Goal: Task Accomplishment & Management: Manage account settings

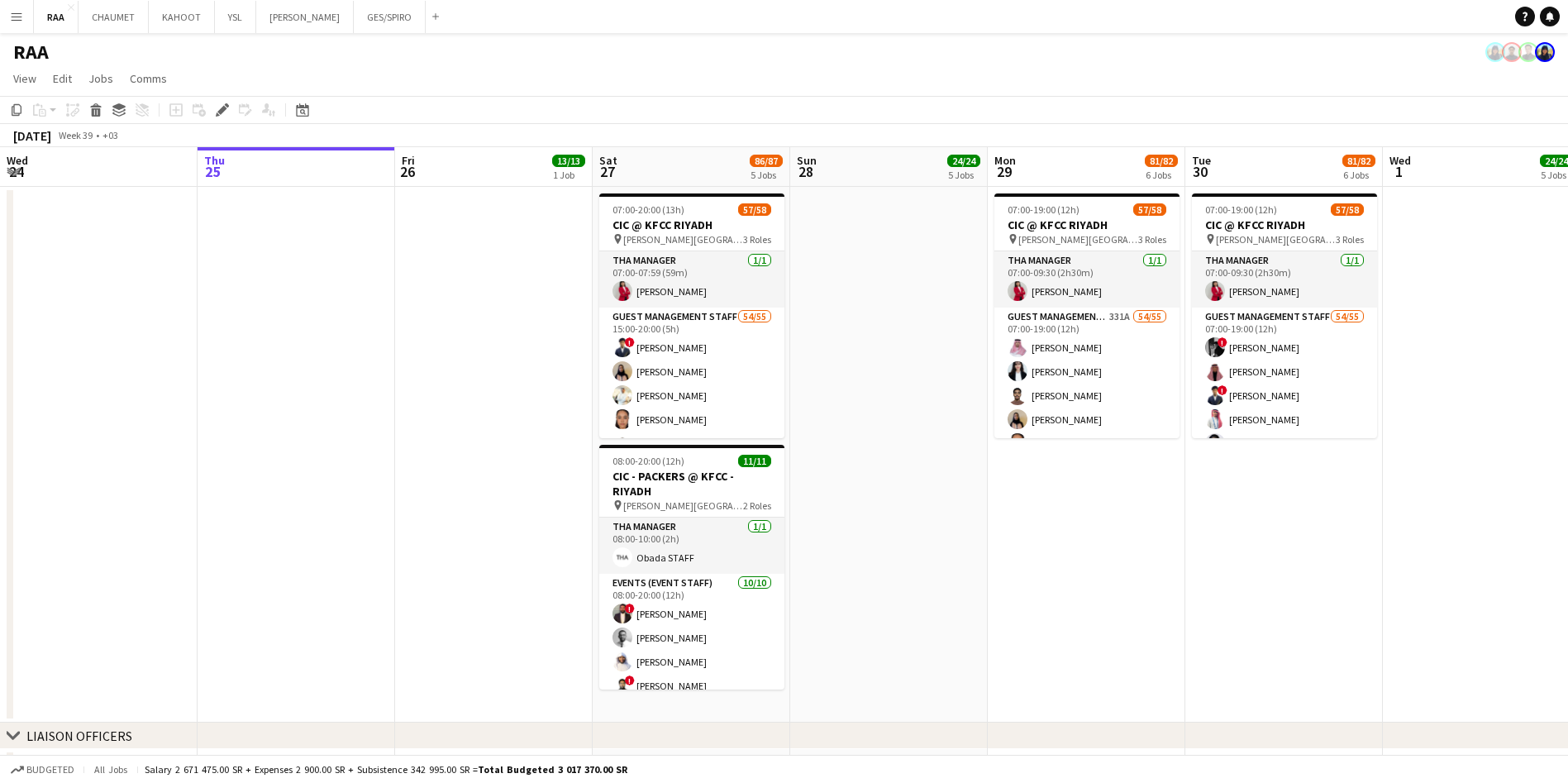
scroll to position [0, 408]
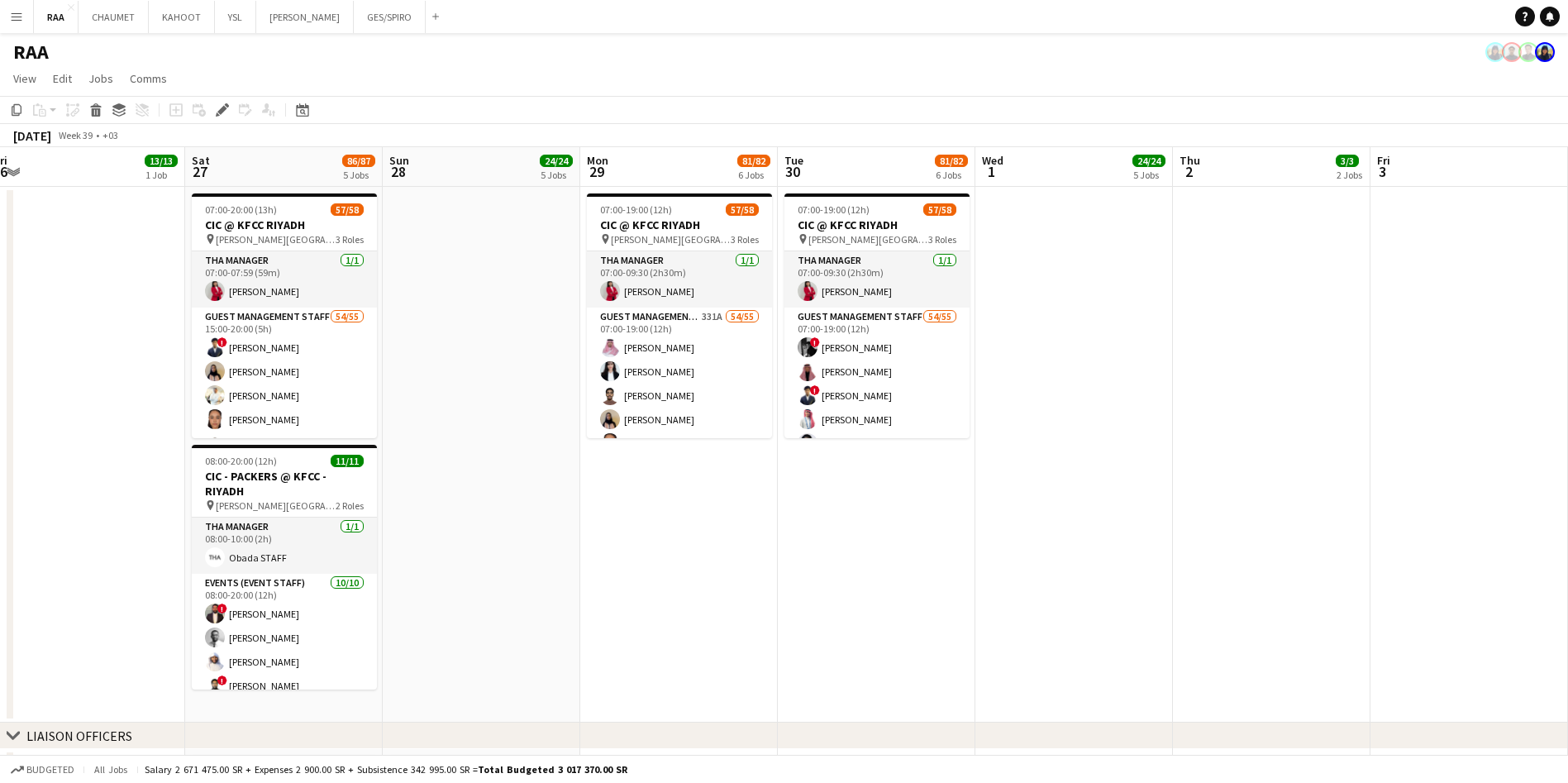
click at [25, 16] on button "Menu" at bounding box center [16, 16] width 33 height 33
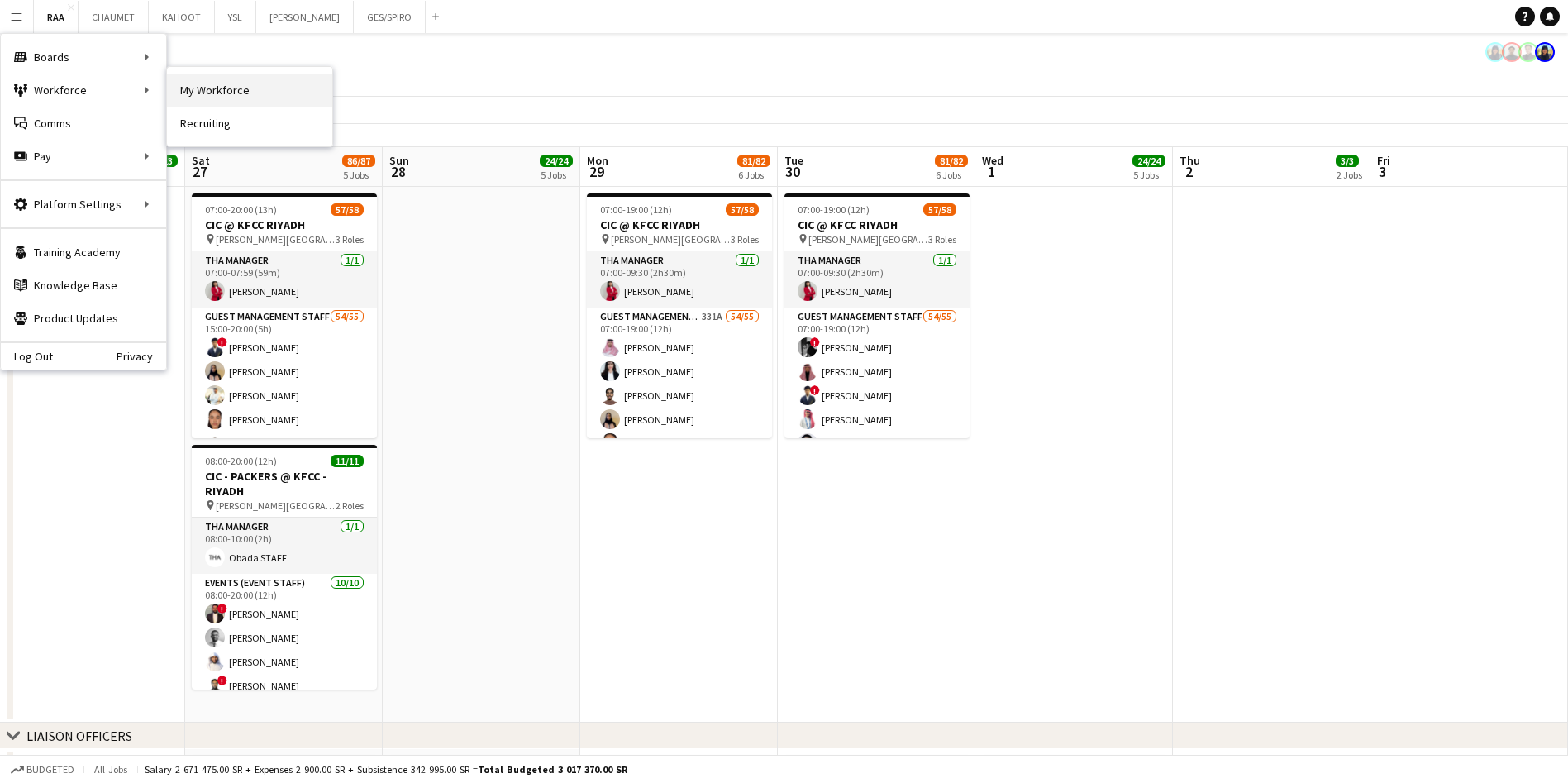
click at [228, 94] on link "My Workforce" at bounding box center [249, 89] width 166 height 33
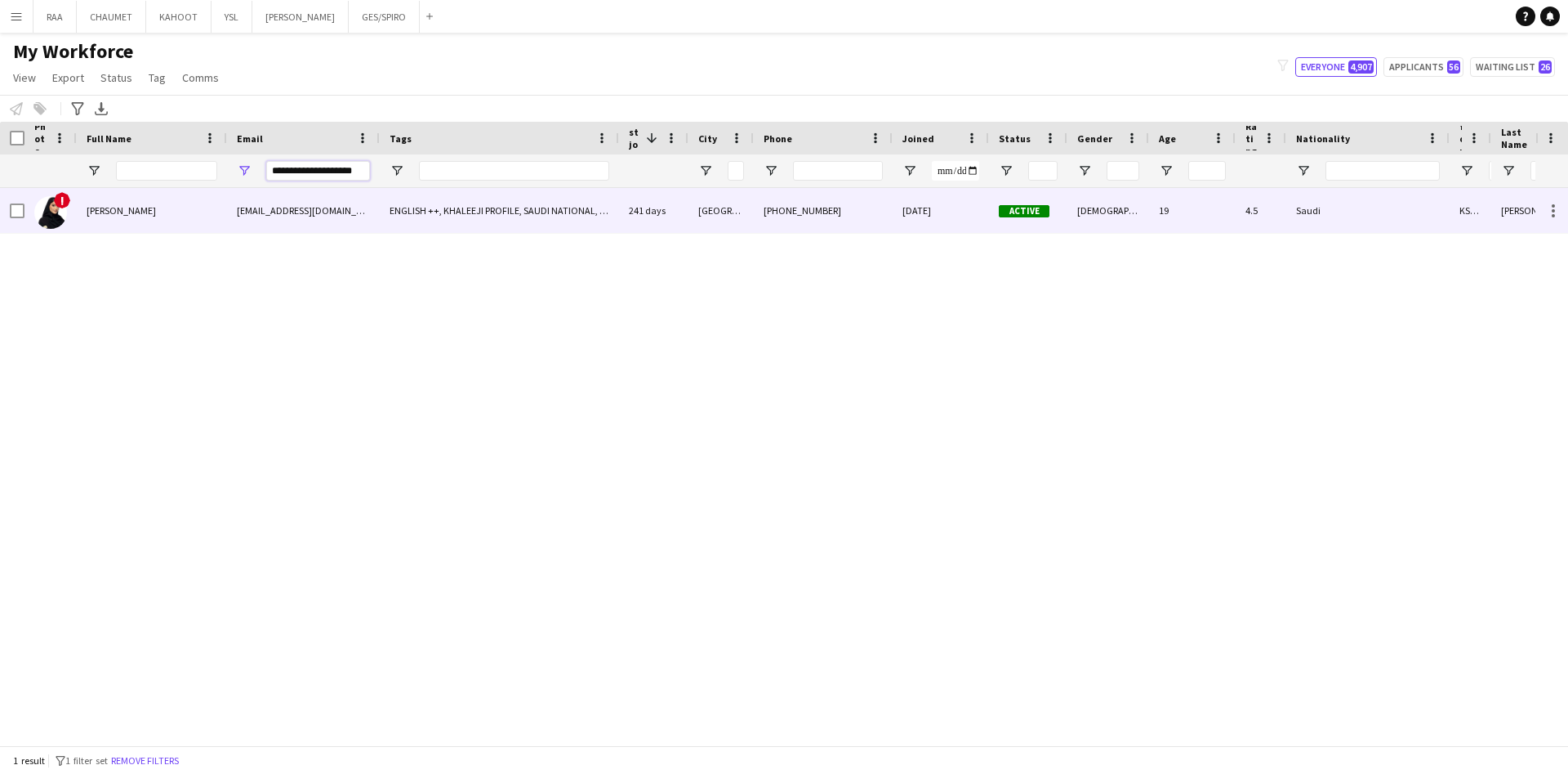
click at [323, 175] on input "**********" at bounding box center [318, 171] width 104 height 20
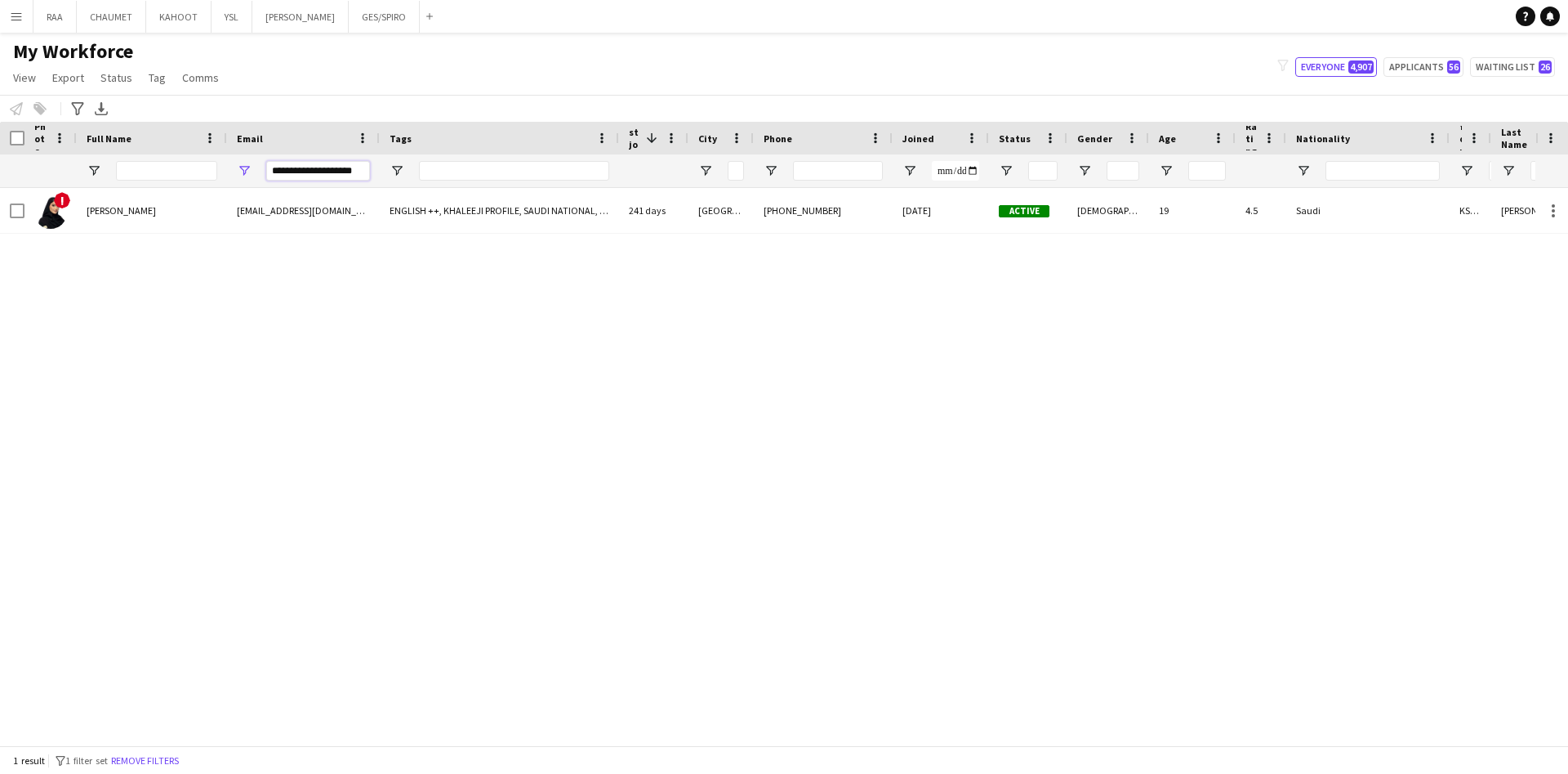
click at [323, 175] on input "**********" at bounding box center [318, 171] width 104 height 20
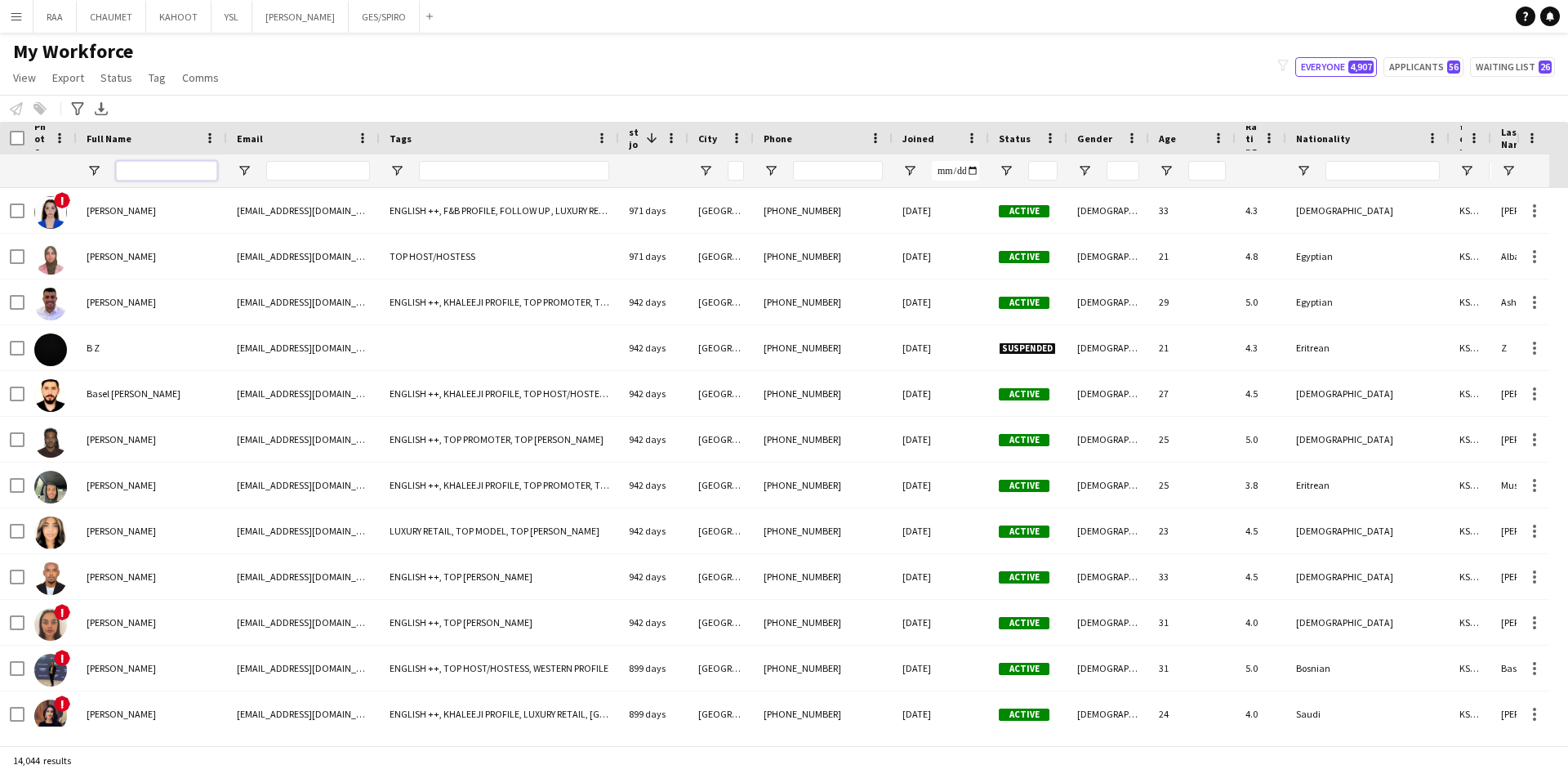
click at [165, 163] on input "Full Name Filter Input" at bounding box center [166, 171] width 101 height 20
paste input "**********"
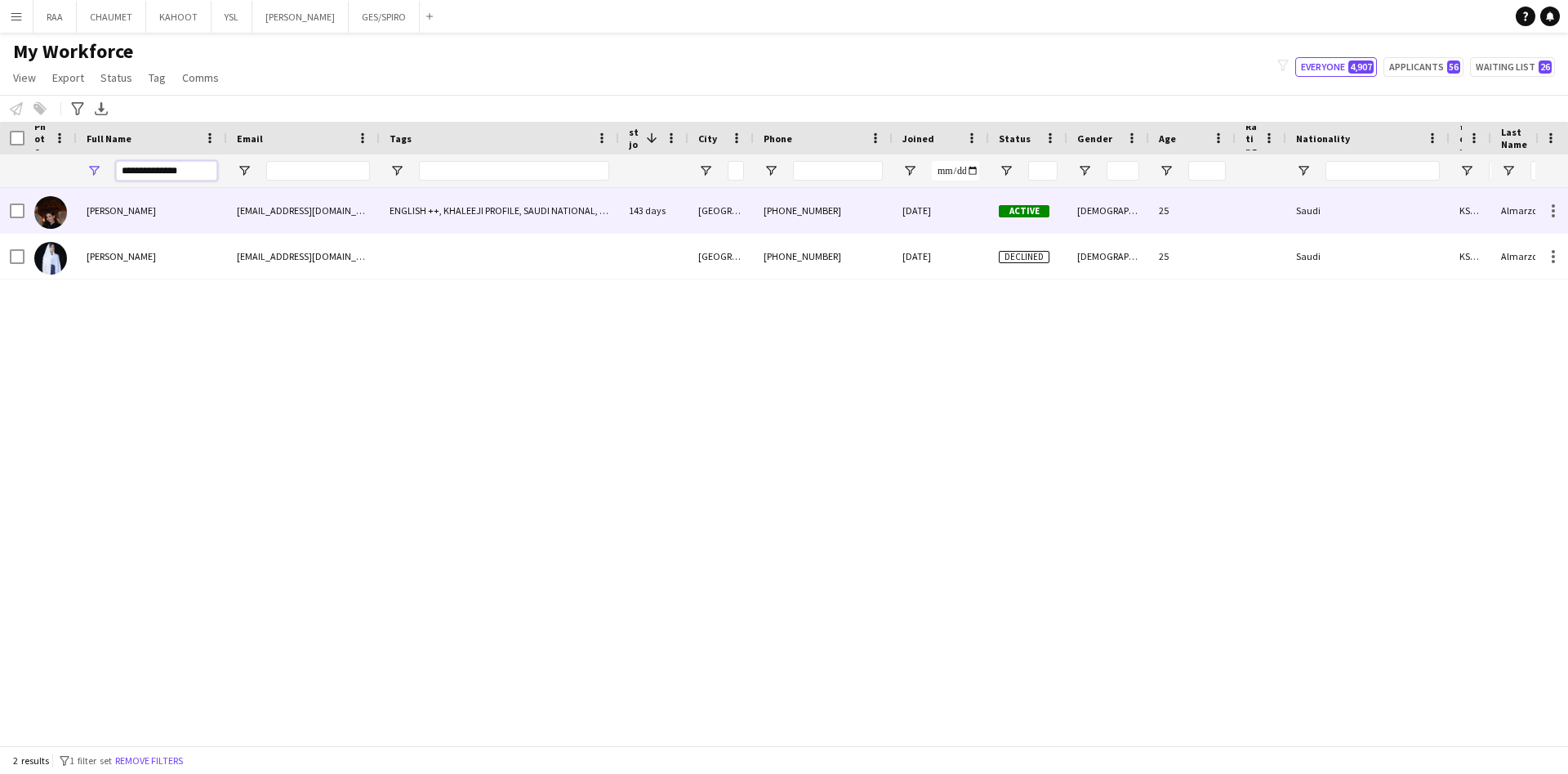
type input "**********"
click at [176, 210] on div "[PERSON_NAME]" at bounding box center [151, 211] width 150 height 45
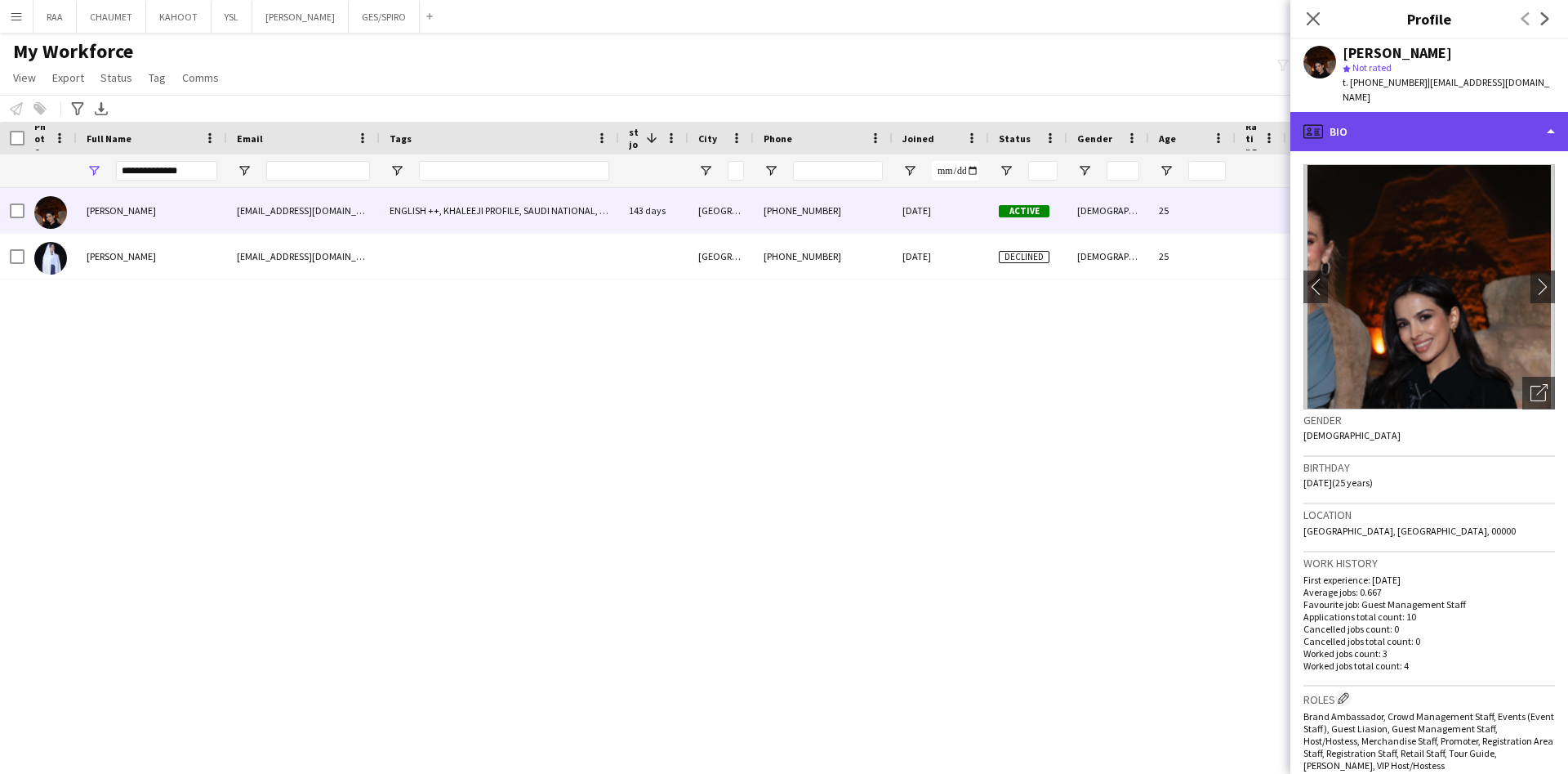
click at [1447, 121] on div "profile Bio" at bounding box center [1429, 131] width 278 height 39
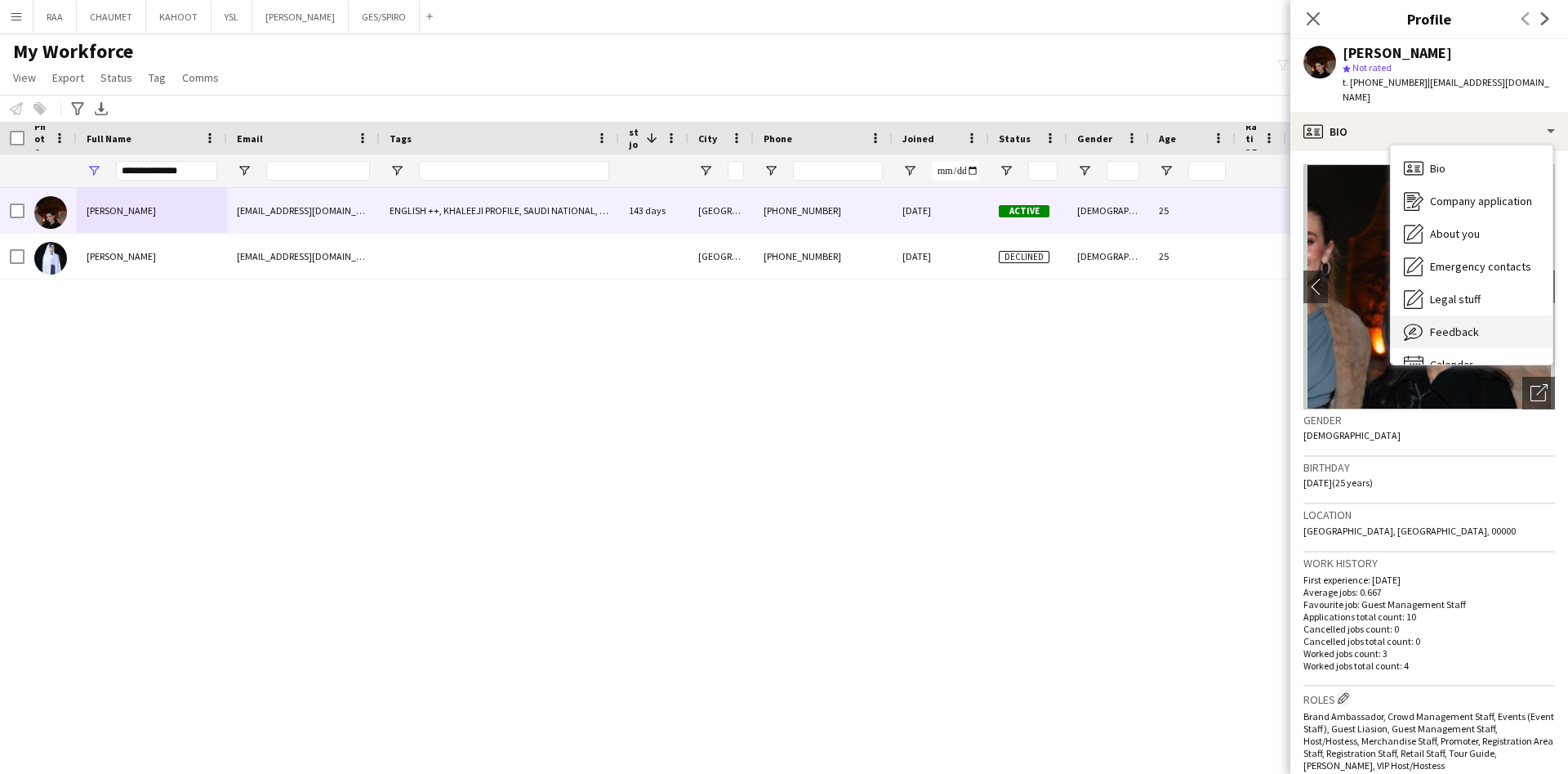
click at [1496, 315] on div "Feedback Feedback" at bounding box center [1471, 331] width 162 height 32
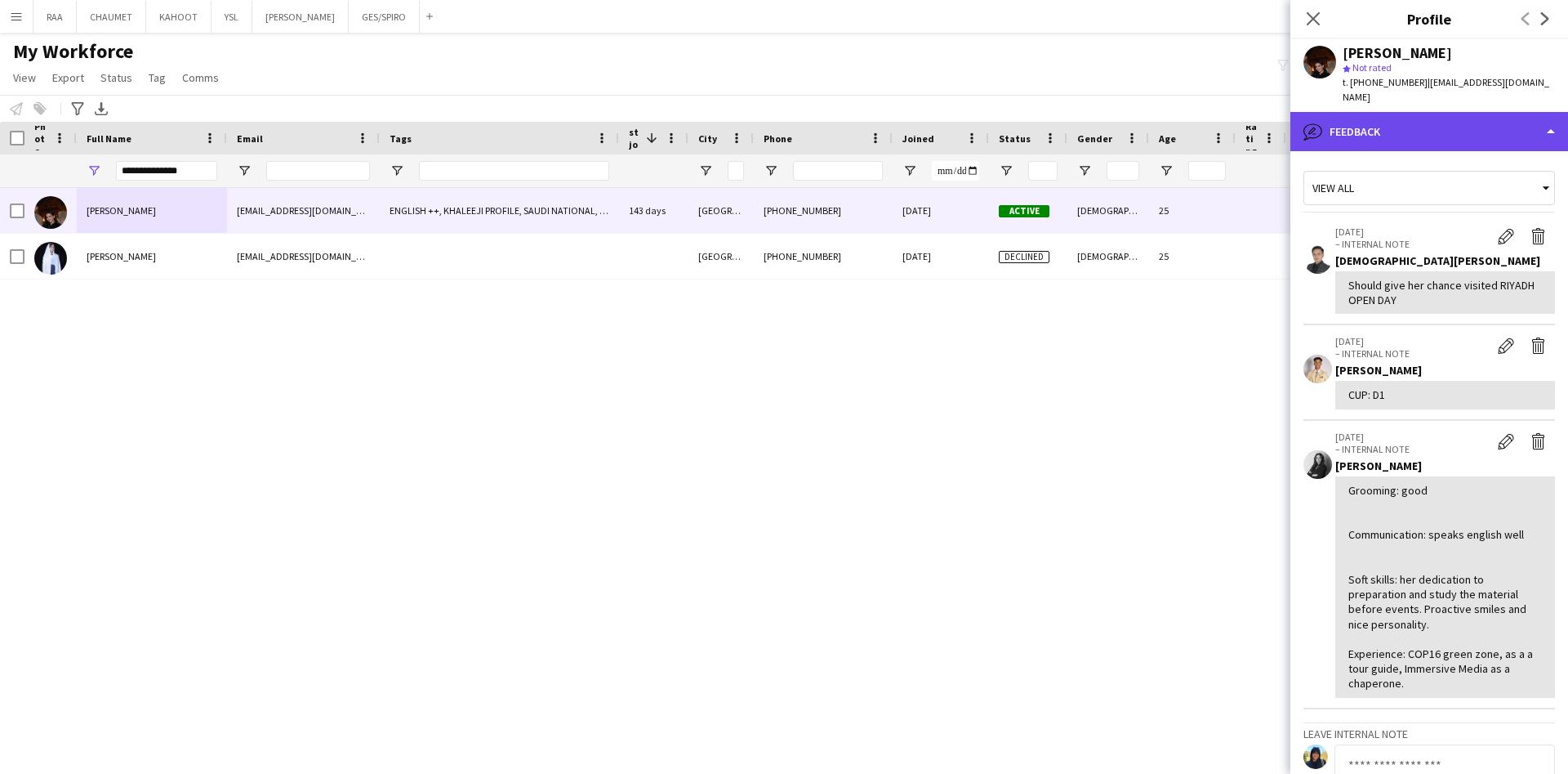
click at [1447, 130] on div "bubble-pencil Feedback" at bounding box center [1429, 131] width 278 height 39
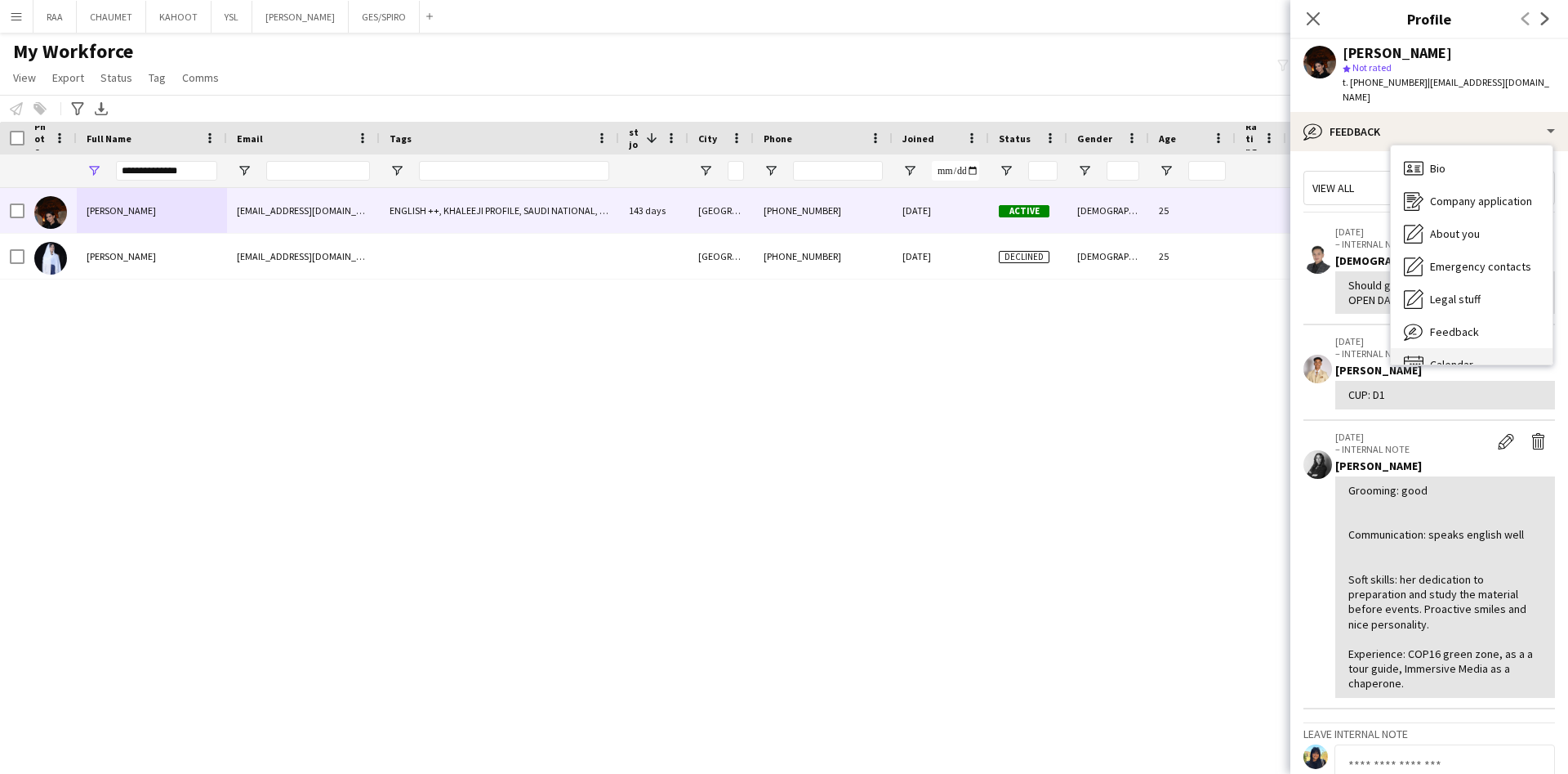
click at [1500, 348] on div "Calendar Calendar" at bounding box center [1471, 364] width 162 height 32
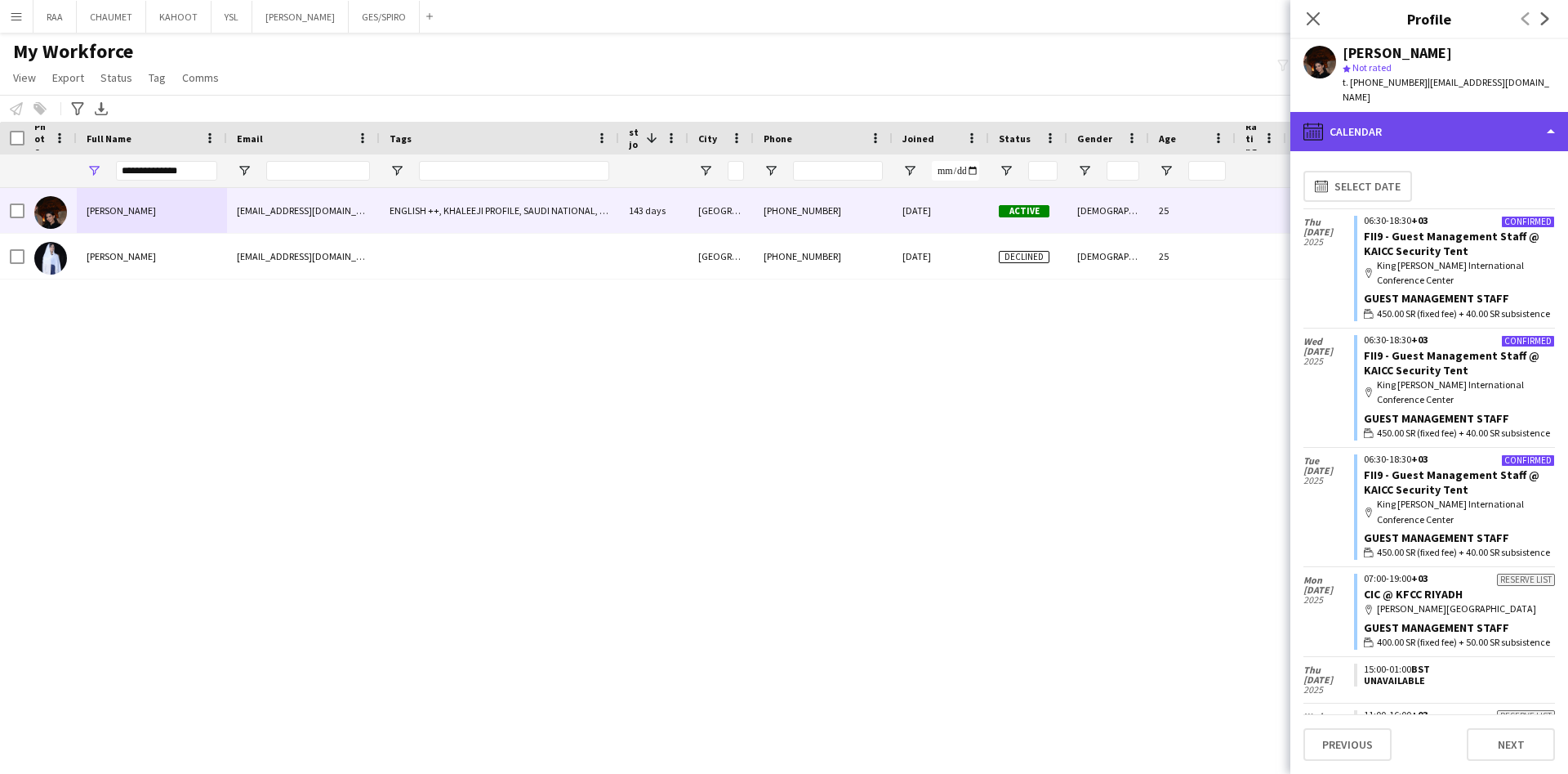
click at [1505, 124] on div "calendar-full Calendar" at bounding box center [1429, 131] width 278 height 39
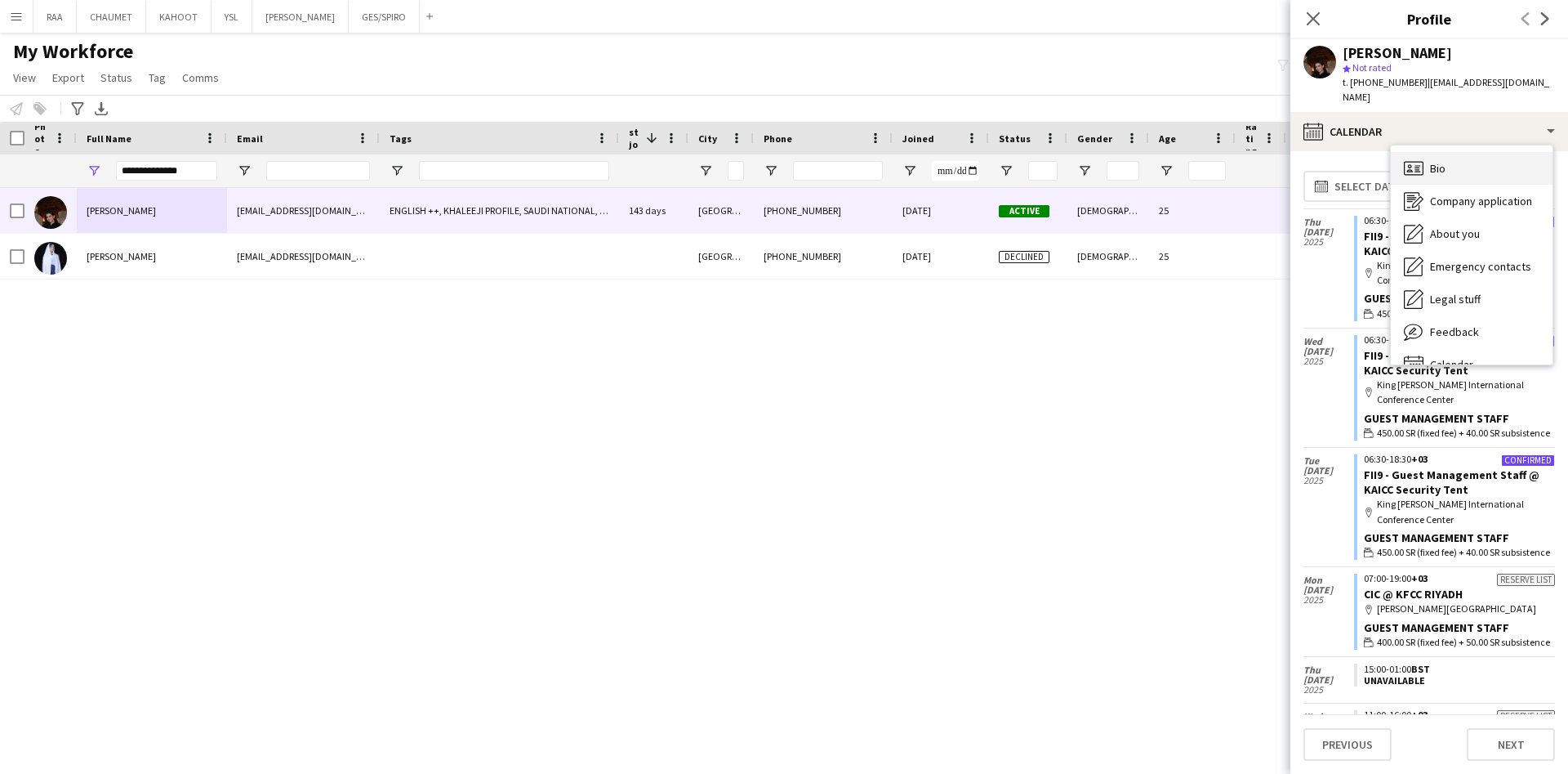
click at [1521, 154] on div "Bio Bio" at bounding box center [1471, 168] width 162 height 32
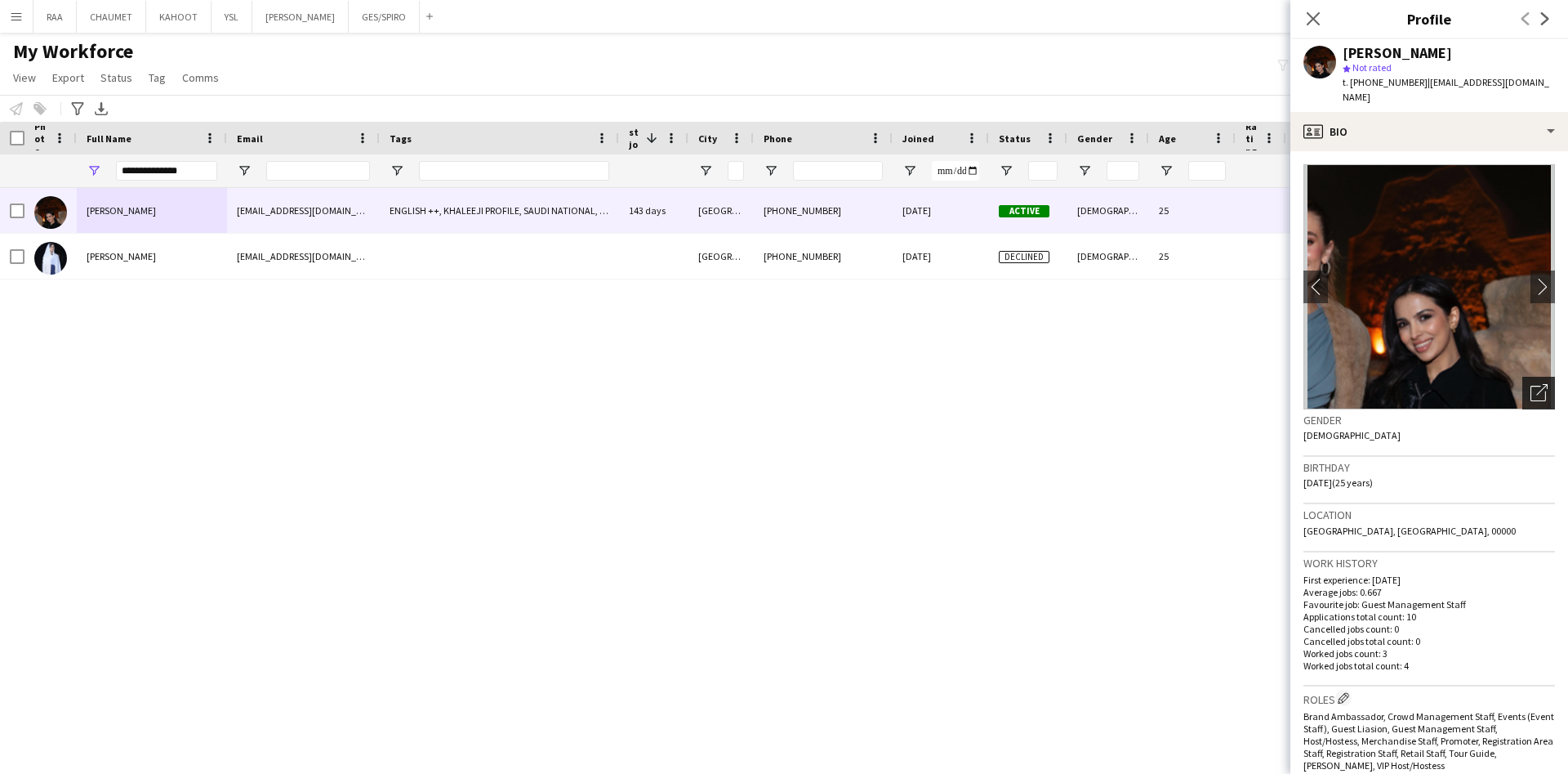
click at [1530, 384] on icon "Open photos pop-in" at bounding box center [1538, 391] width 17 height 17
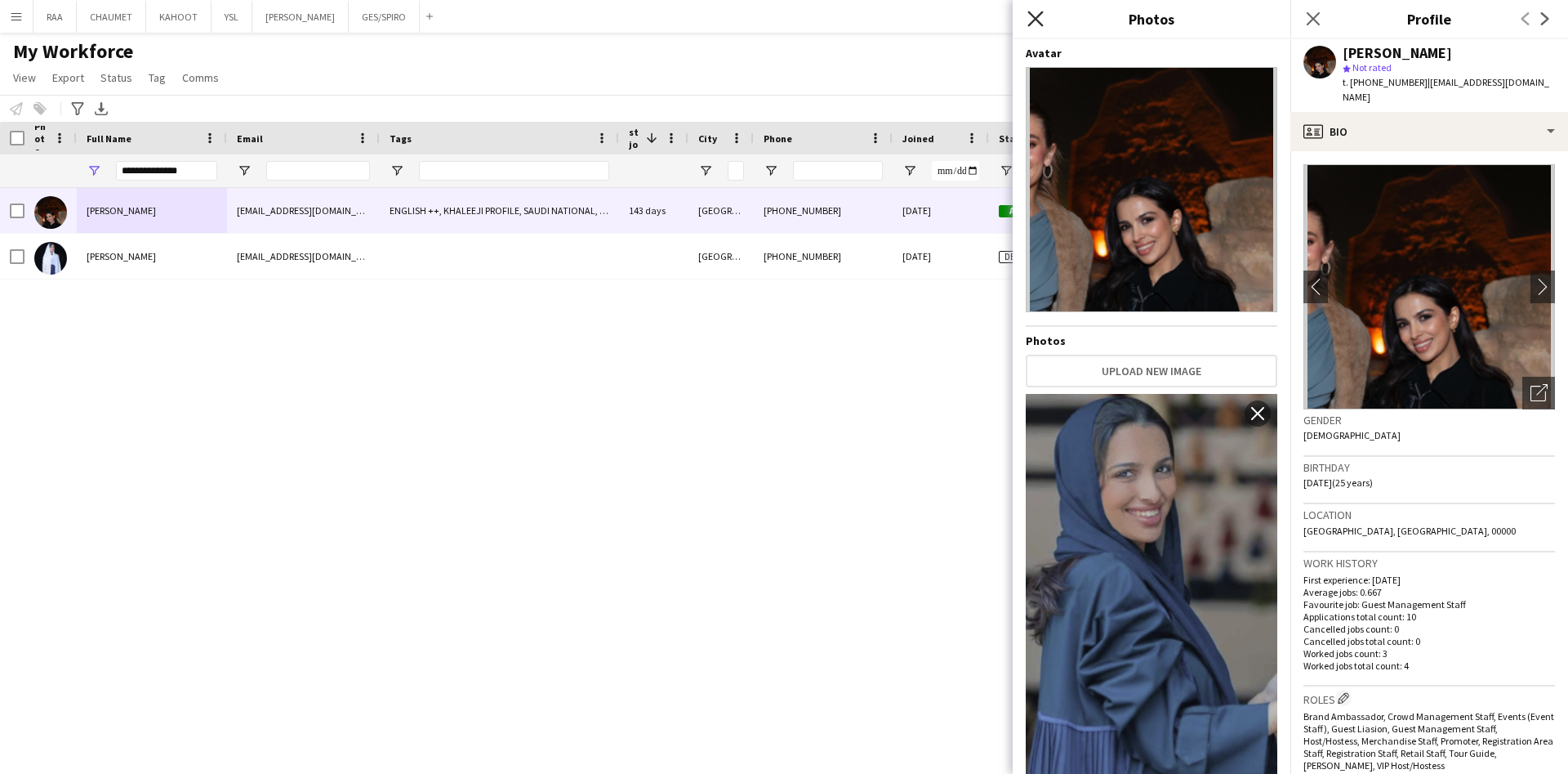
click at [1039, 24] on icon at bounding box center [1036, 19] width 16 height 16
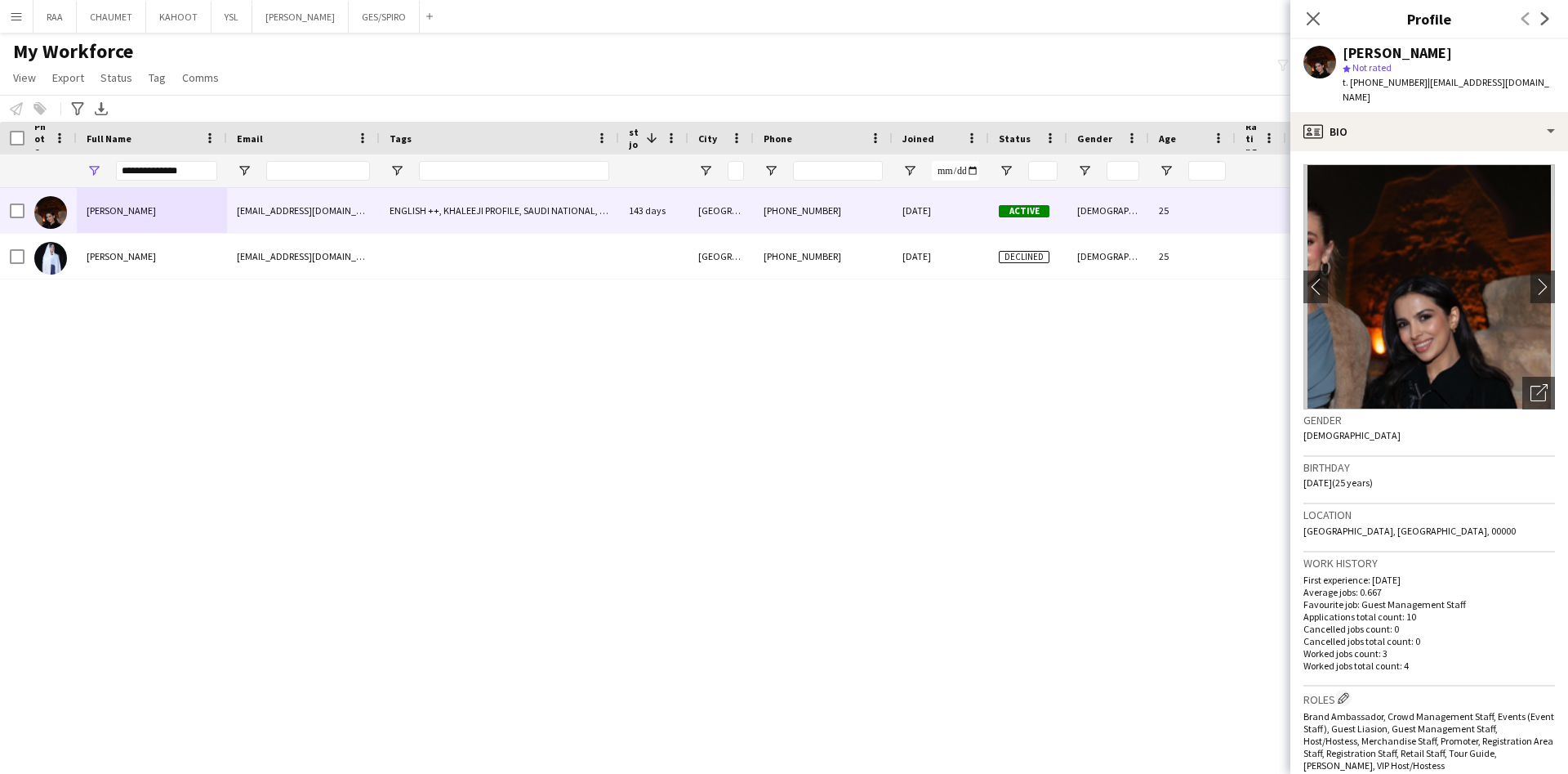
click at [1448, 85] on span "| [EMAIL_ADDRESS][DOMAIN_NAME]" at bounding box center [1445, 88] width 207 height 26
drag, startPoint x: 1529, startPoint y: 82, endPoint x: 1420, endPoint y: 79, distance: 109.0
click at [1420, 79] on div "[PERSON_NAME] star Not rated t. [PHONE_NUMBER] | [EMAIL_ADDRESS][DOMAIN_NAME]" at bounding box center [1429, 76] width 278 height 73
copy span "[EMAIL_ADDRESS][DOMAIN_NAME]"
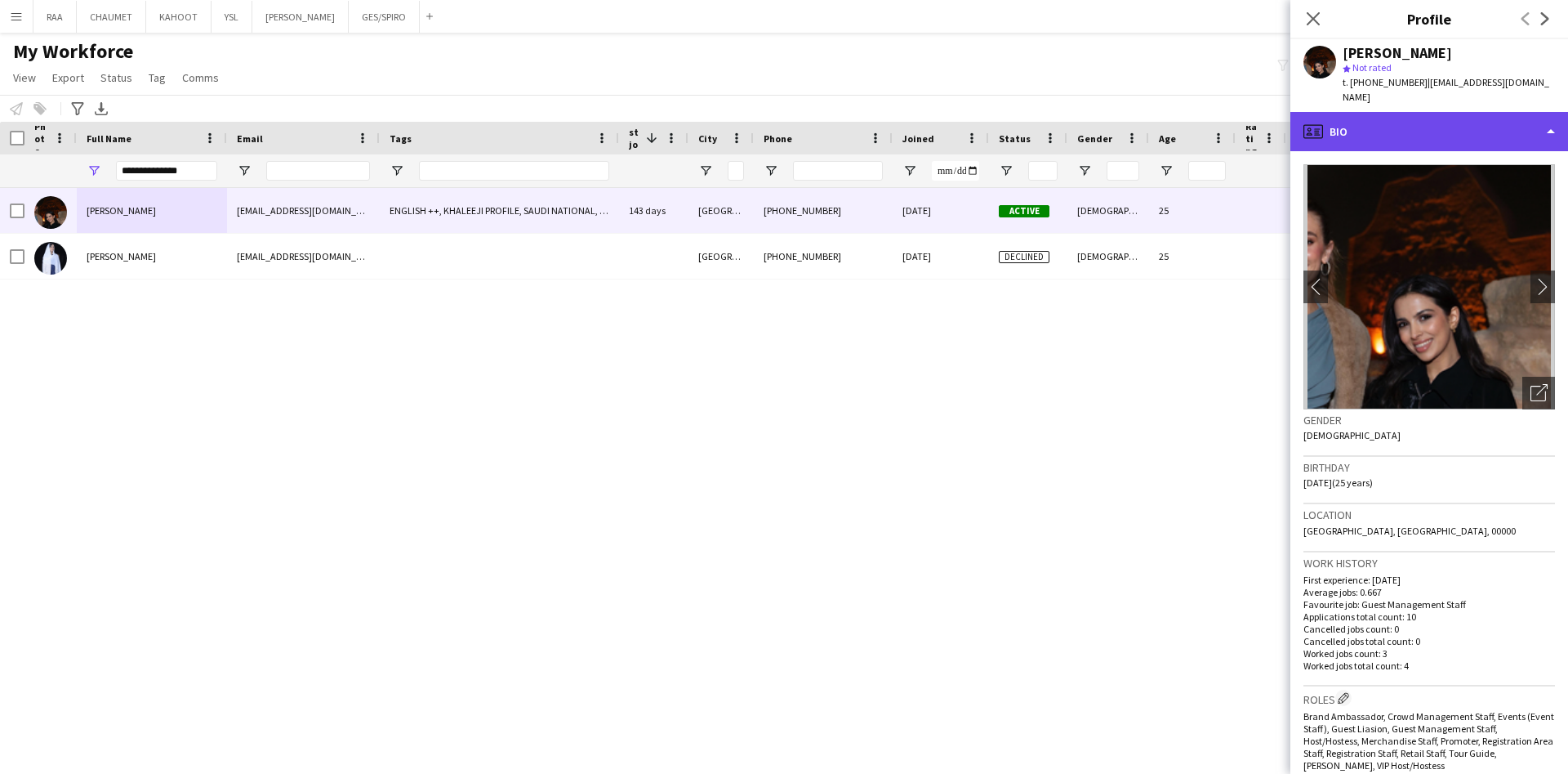
click at [1468, 112] on div "profile Bio" at bounding box center [1429, 131] width 278 height 39
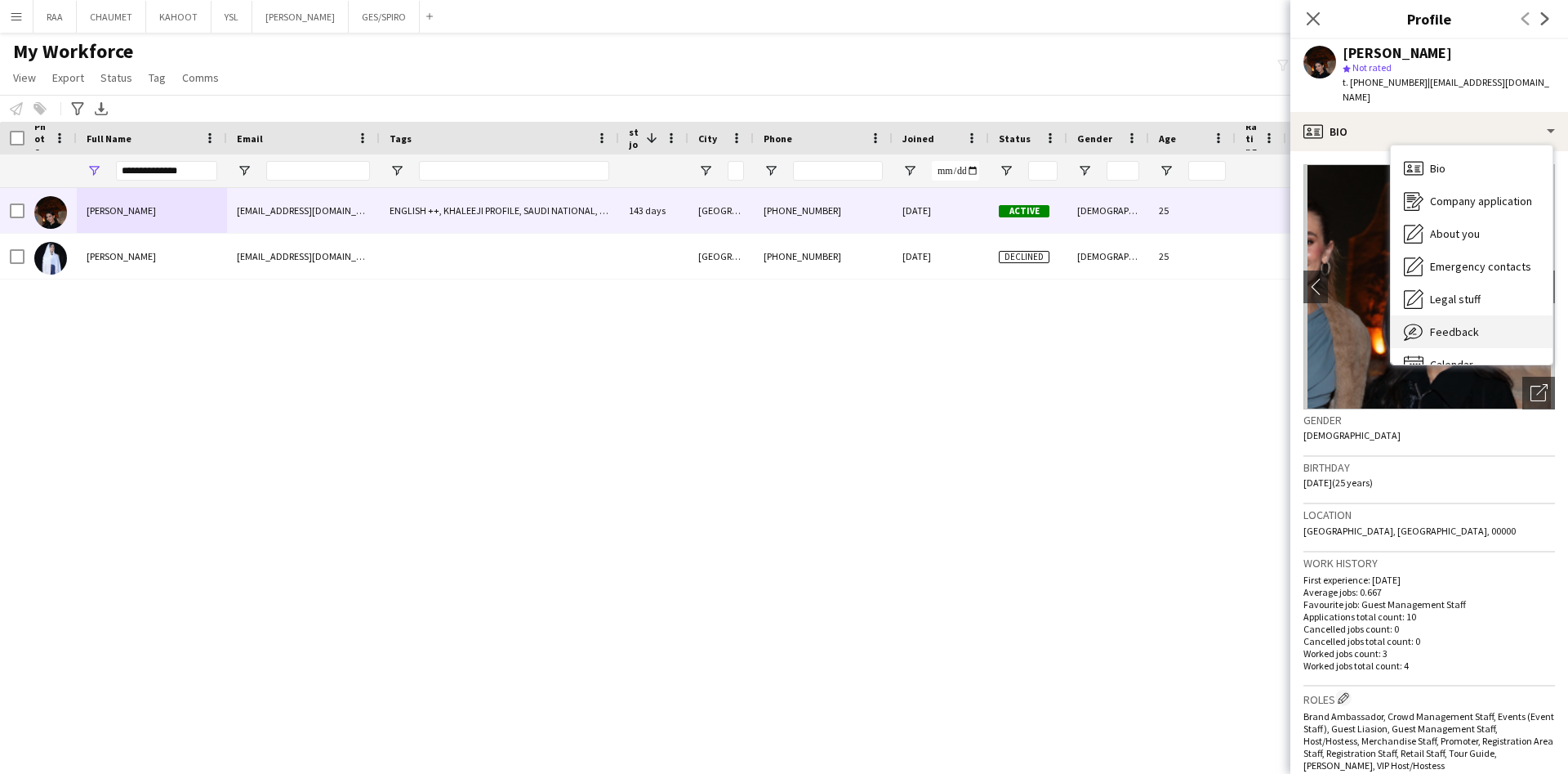
click at [1473, 325] on span "Feedback" at bounding box center [1454, 332] width 49 height 15
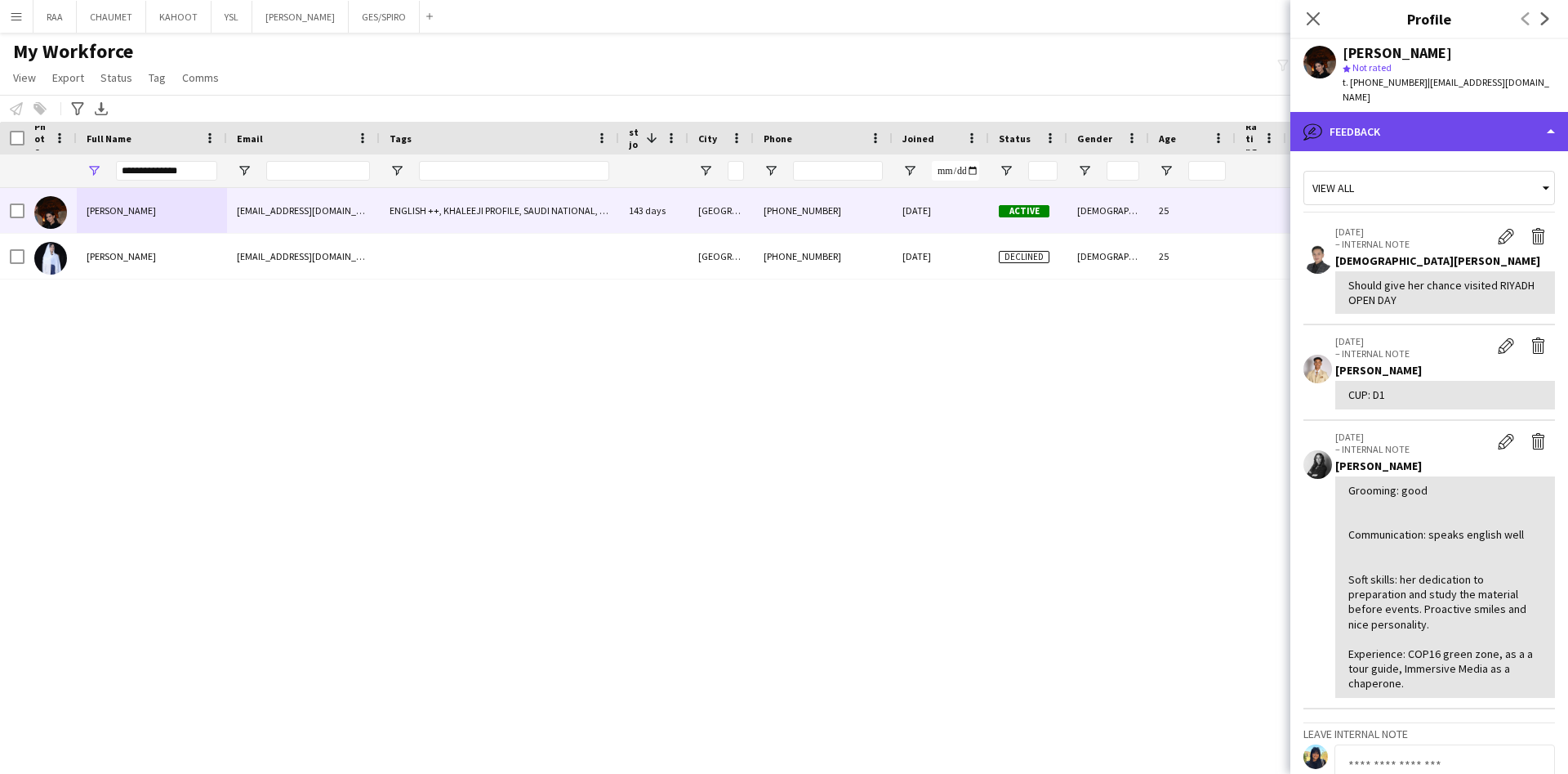
click at [1448, 112] on div "bubble-pencil Feedback" at bounding box center [1429, 131] width 278 height 39
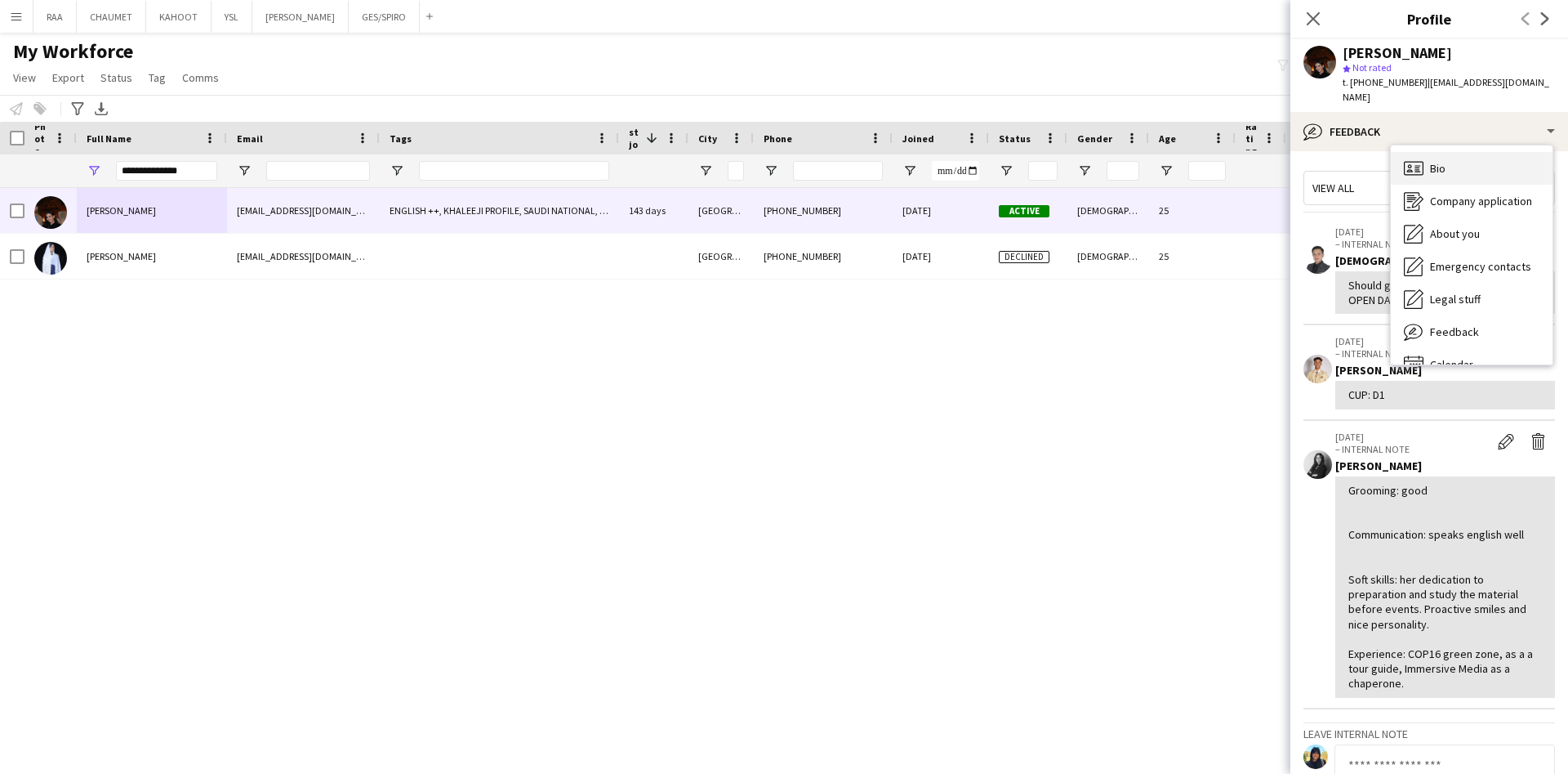
click at [1482, 152] on div "Bio Bio" at bounding box center [1471, 168] width 162 height 32
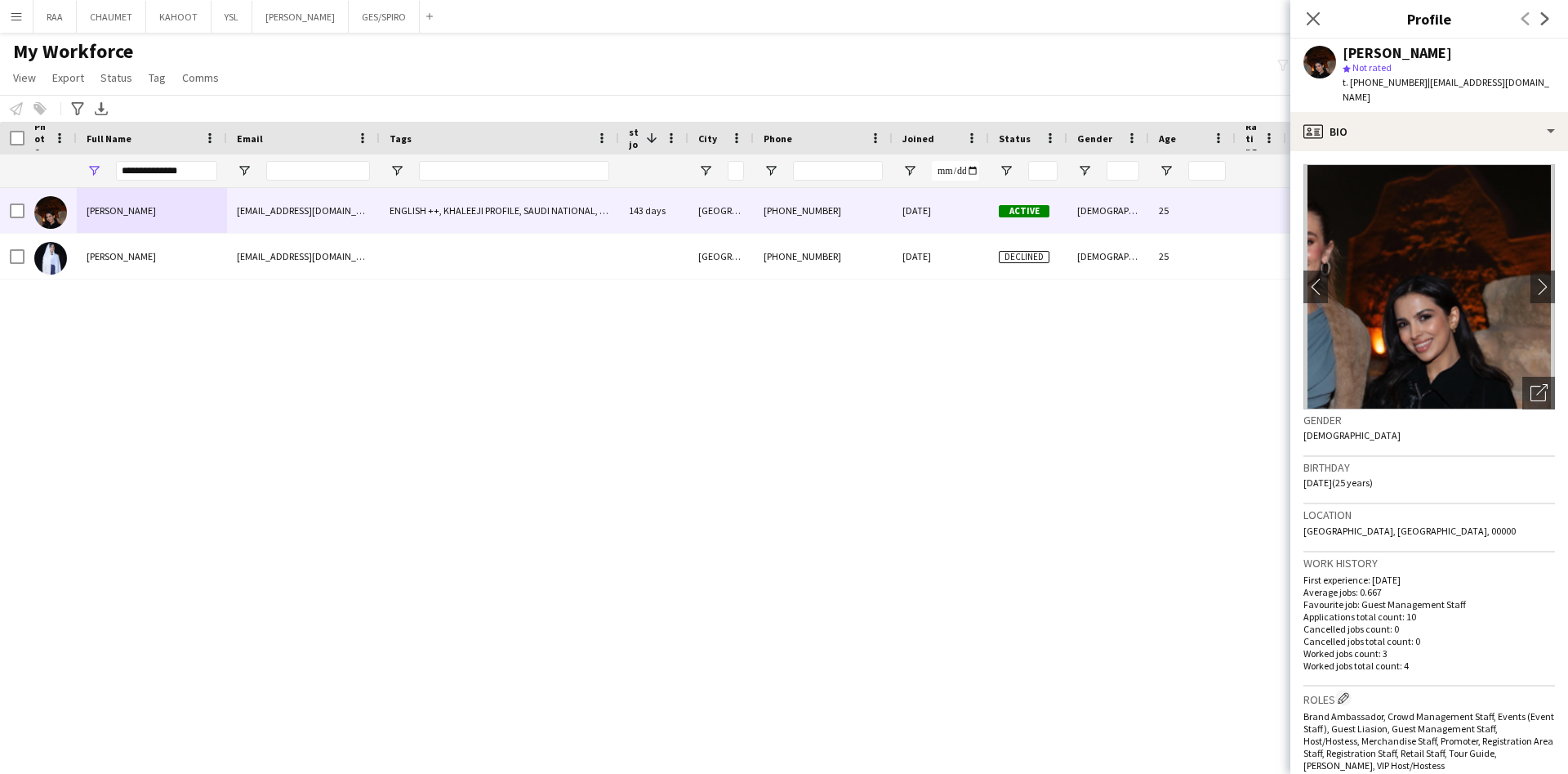
click at [1447, 82] on span "| [EMAIL_ADDRESS][DOMAIN_NAME]" at bounding box center [1445, 88] width 207 height 26
drag, startPoint x: 1418, startPoint y: 83, endPoint x: 1563, endPoint y: 83, distance: 145.0
click at [1548, 83] on app-profile-header "[PERSON_NAME] star Not rated t. [PHONE_NUMBER] | [EMAIL_ADDRESS][DOMAIN_NAME]" at bounding box center [1429, 76] width 278 height 73
copy span "[EMAIL_ADDRESS][DOMAIN_NAME]"
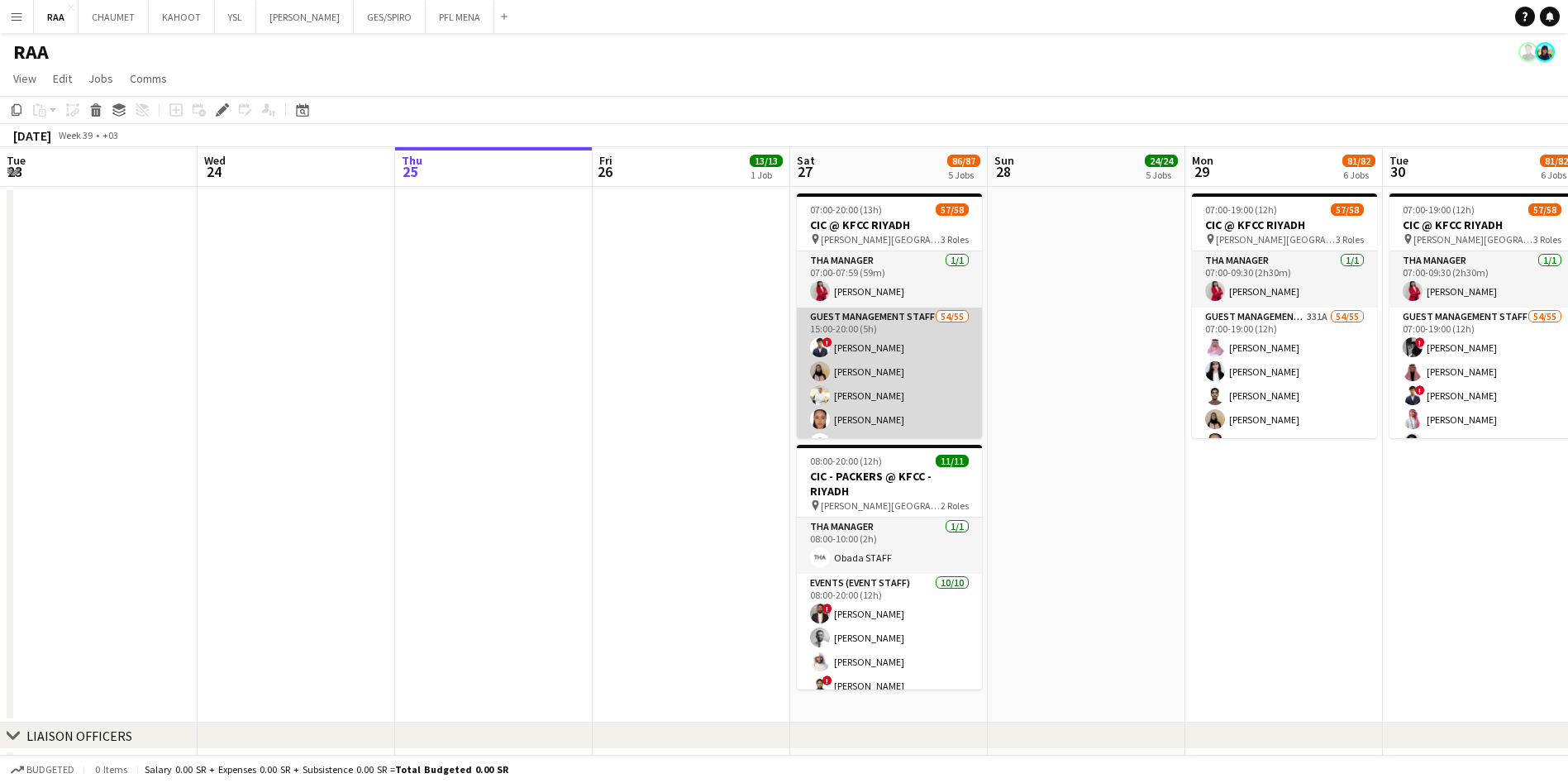
scroll to position [0, 501]
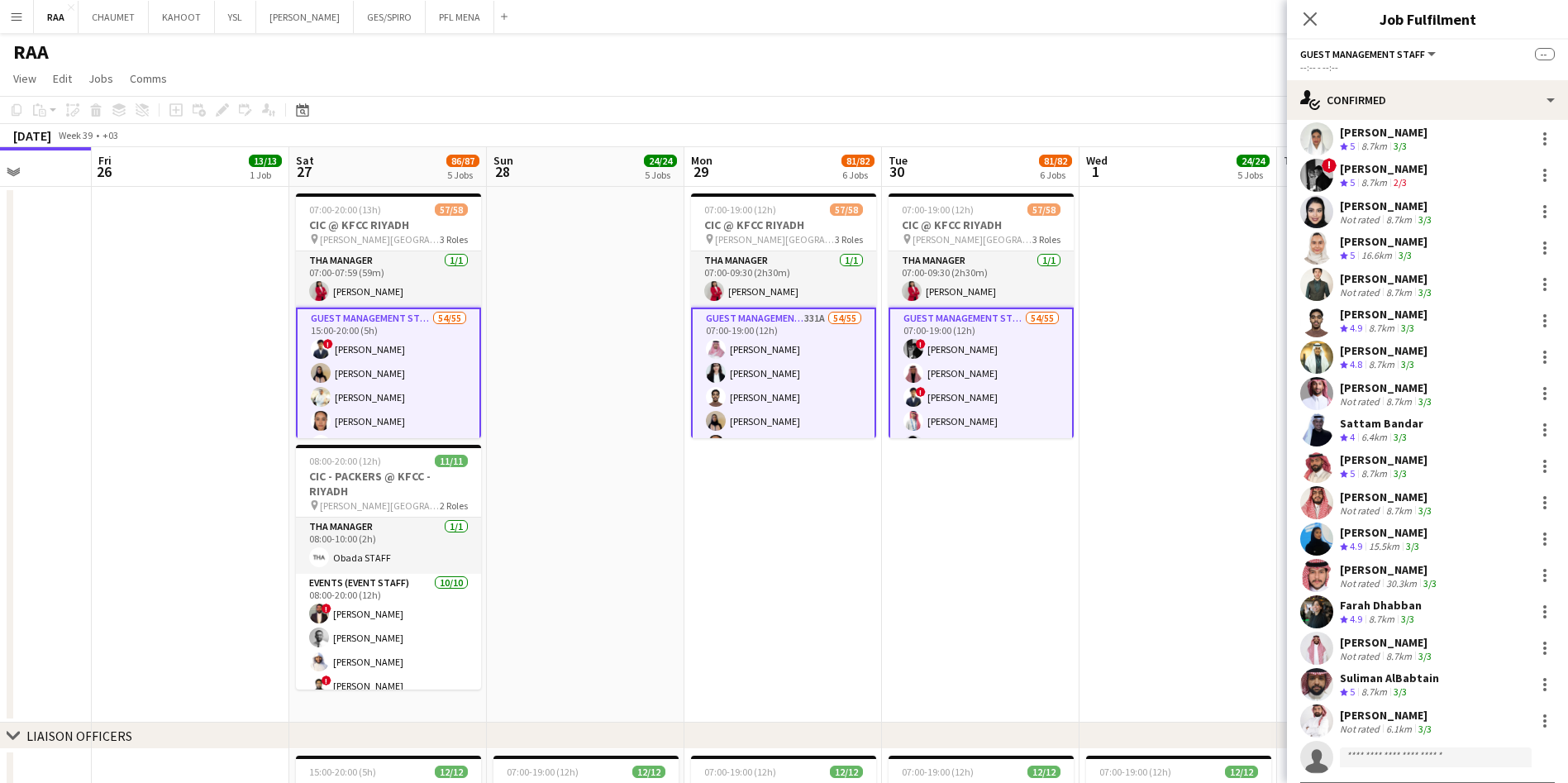
scroll to position [1429, 0]
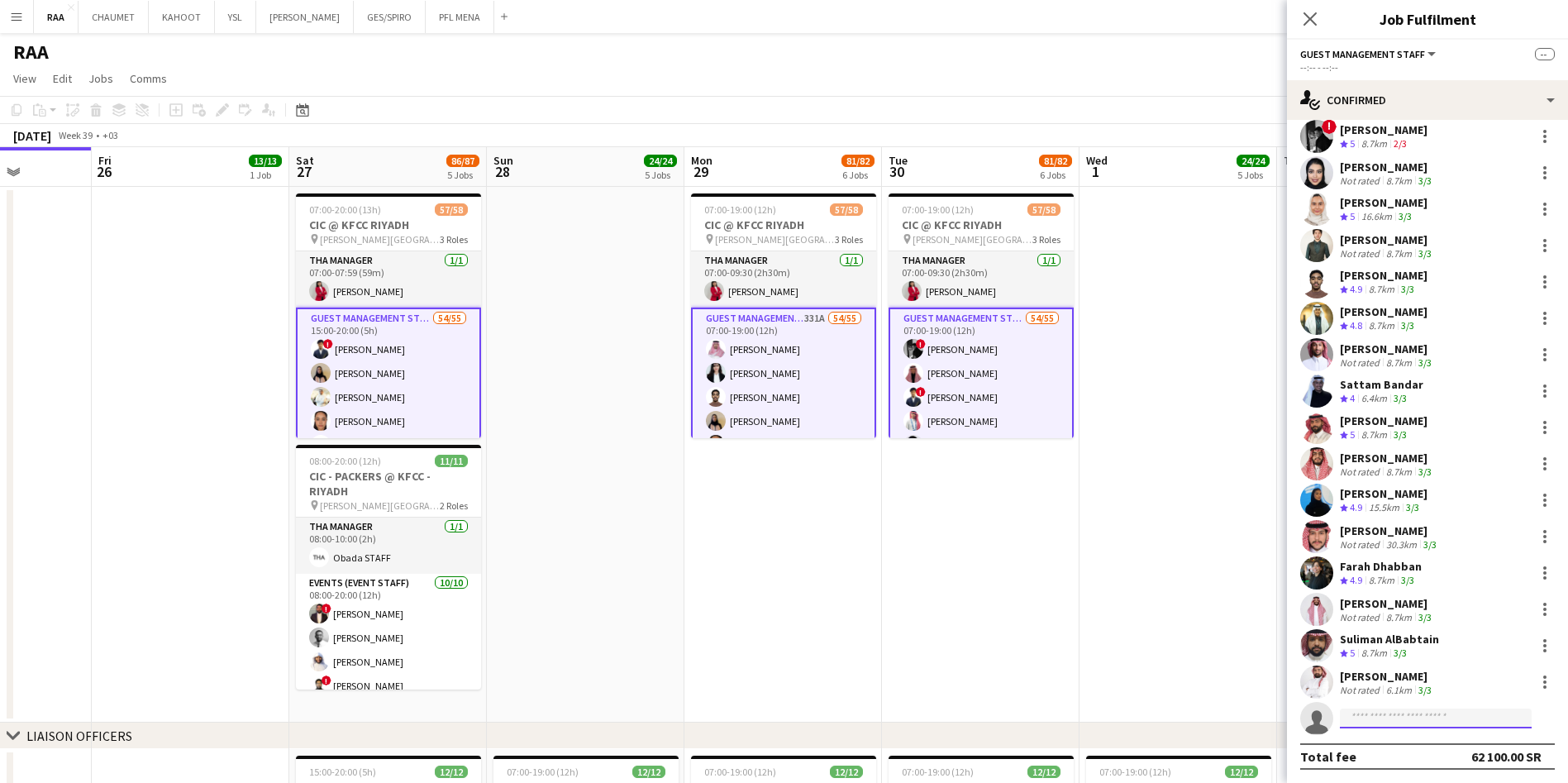
click at [1400, 722] on input at bounding box center [1435, 718] width 192 height 20
paste input "**********"
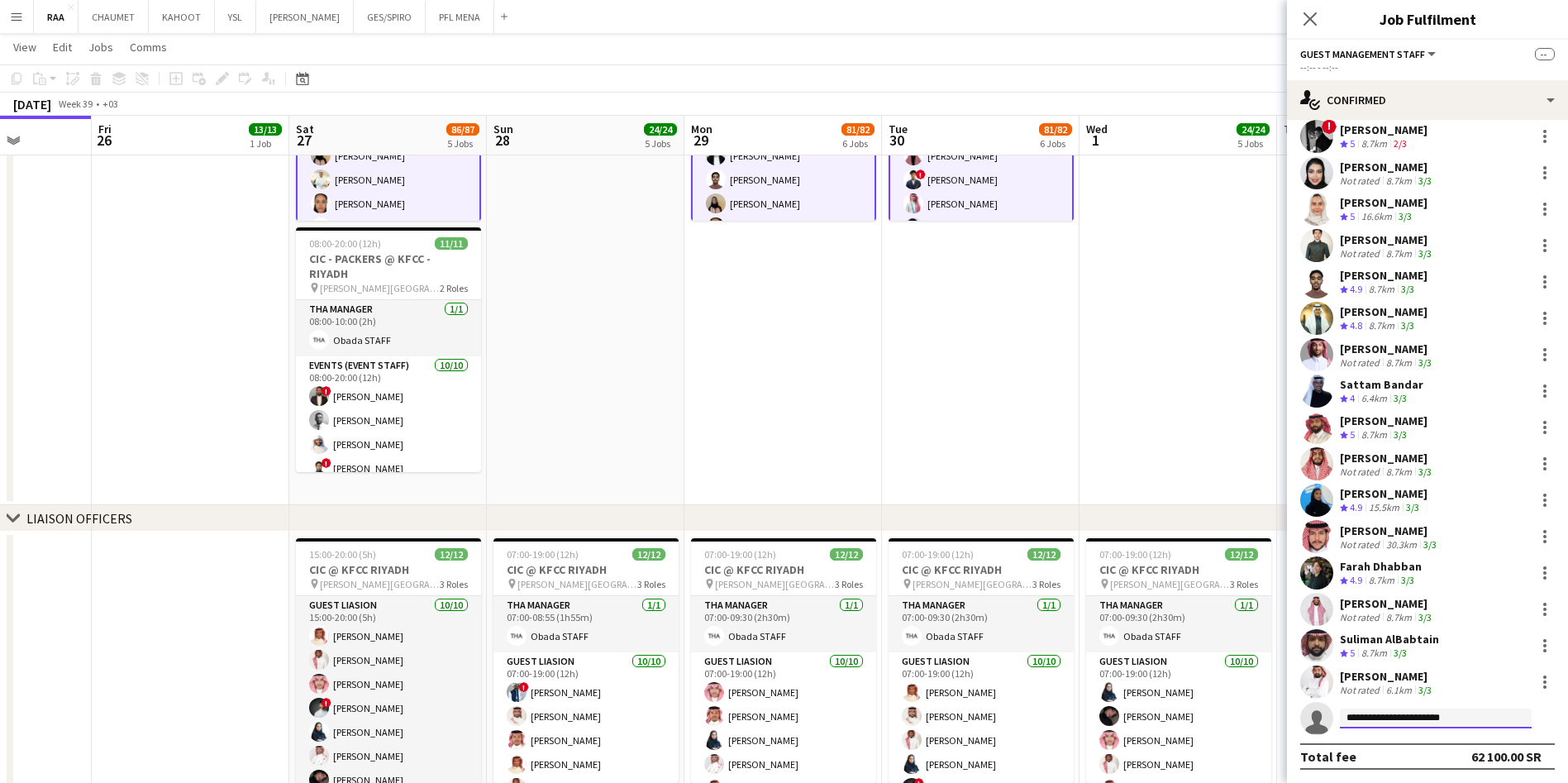
click at [1481, 718] on input "**********" at bounding box center [1435, 718] width 192 height 20
type input "**********"
click at [1405, 745] on span "[PERSON_NAME]" at bounding box center [1400, 741] width 95 height 14
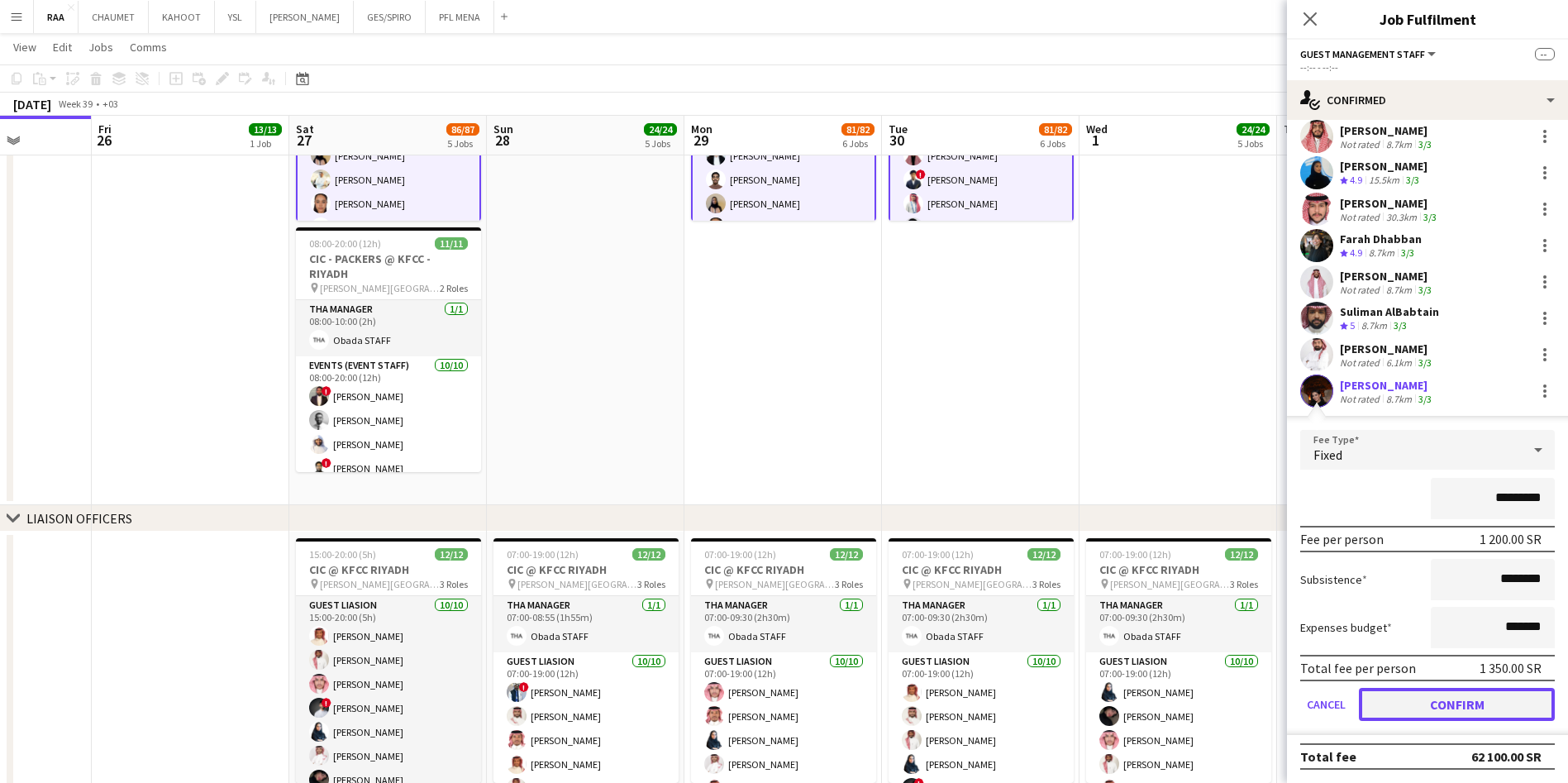
click at [1439, 703] on button "Confirm" at bounding box center [1456, 704] width 196 height 33
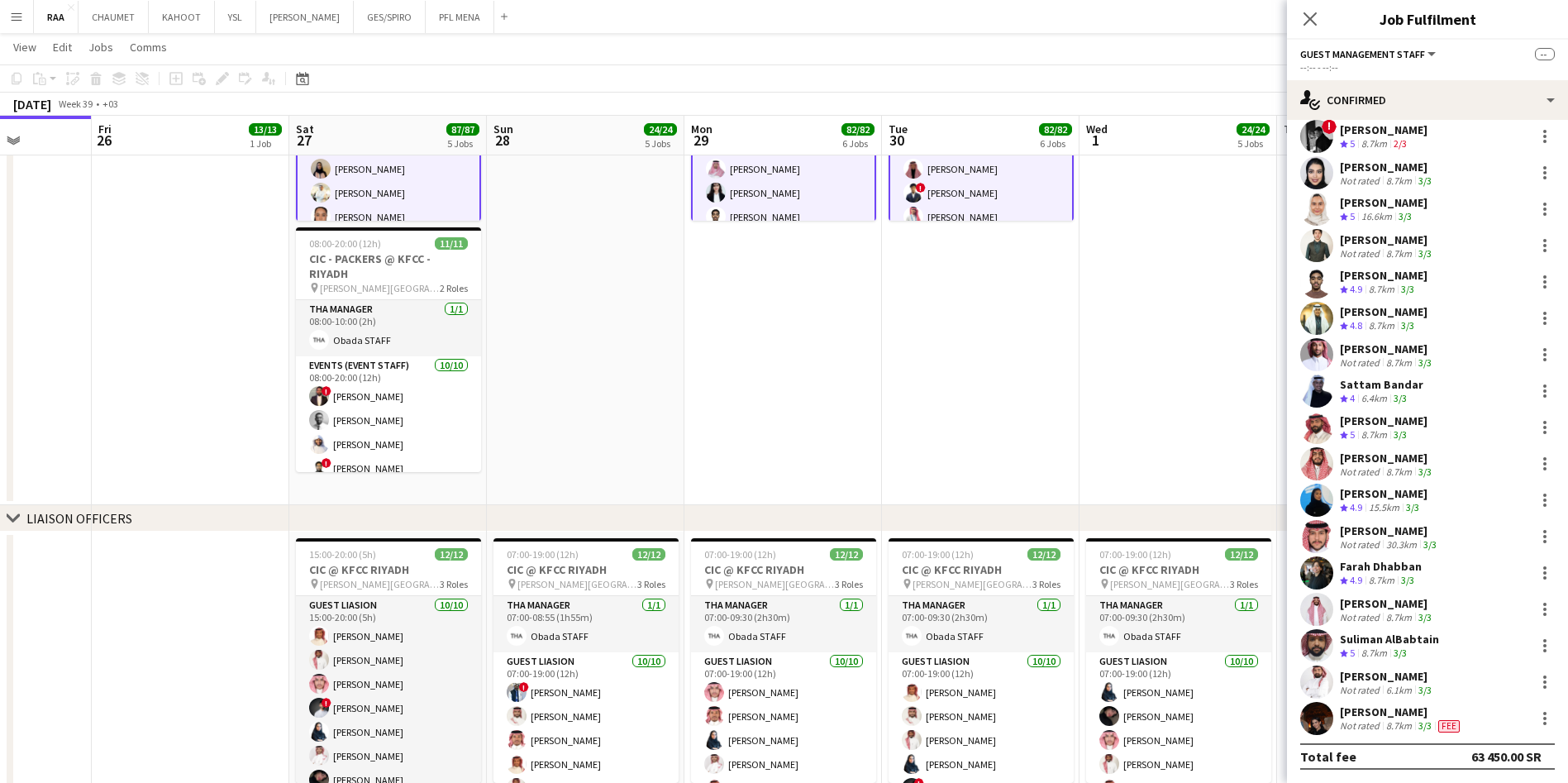
click at [916, 350] on app-date-cell "Updated 07:00-19:00 (12h) 58/58 CIC @ KFCC RIYADH pin King Fahad Cultural Cente…" at bounding box center [980, 237] width 197 height 536
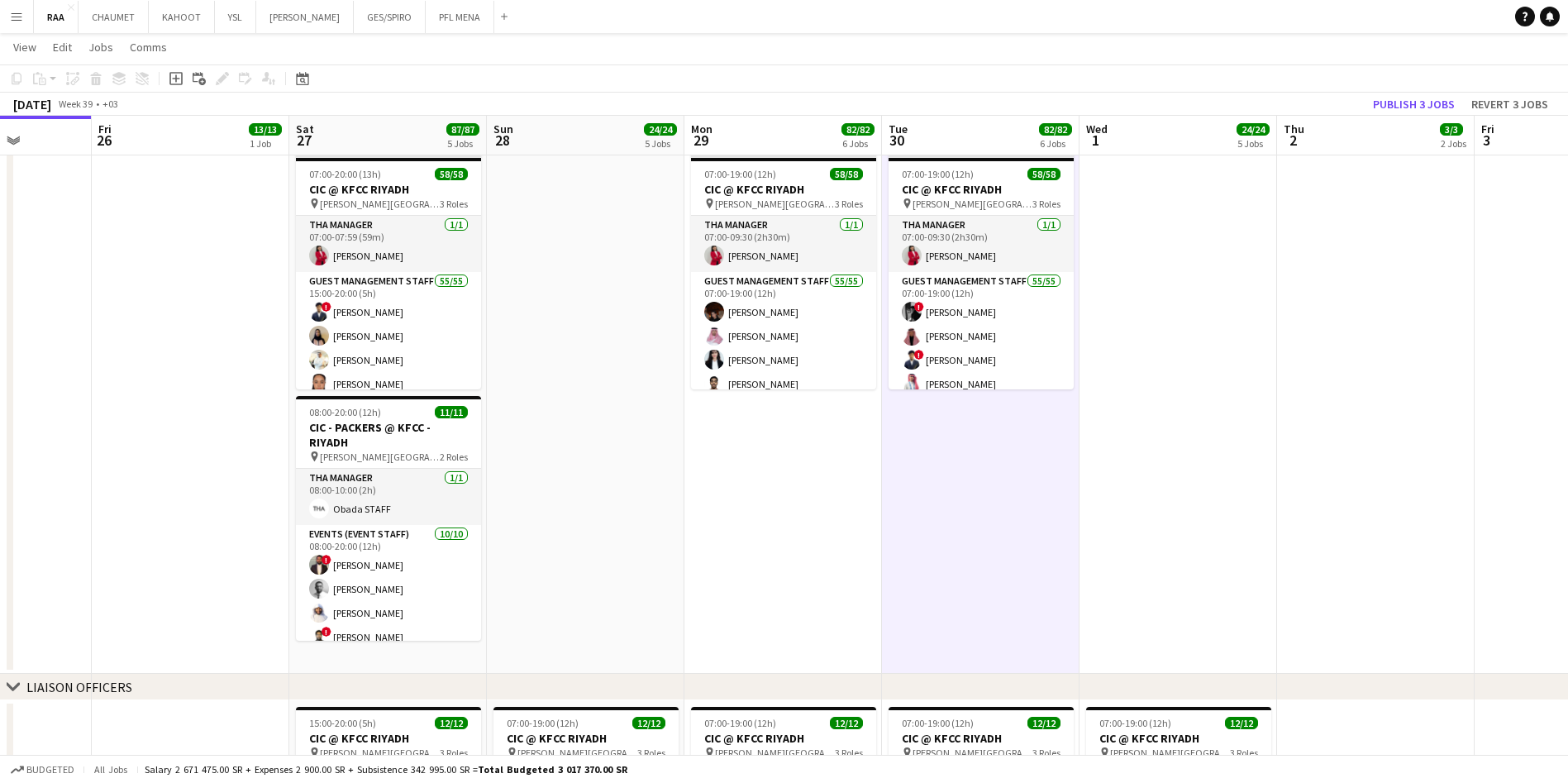
scroll to position [0, 0]
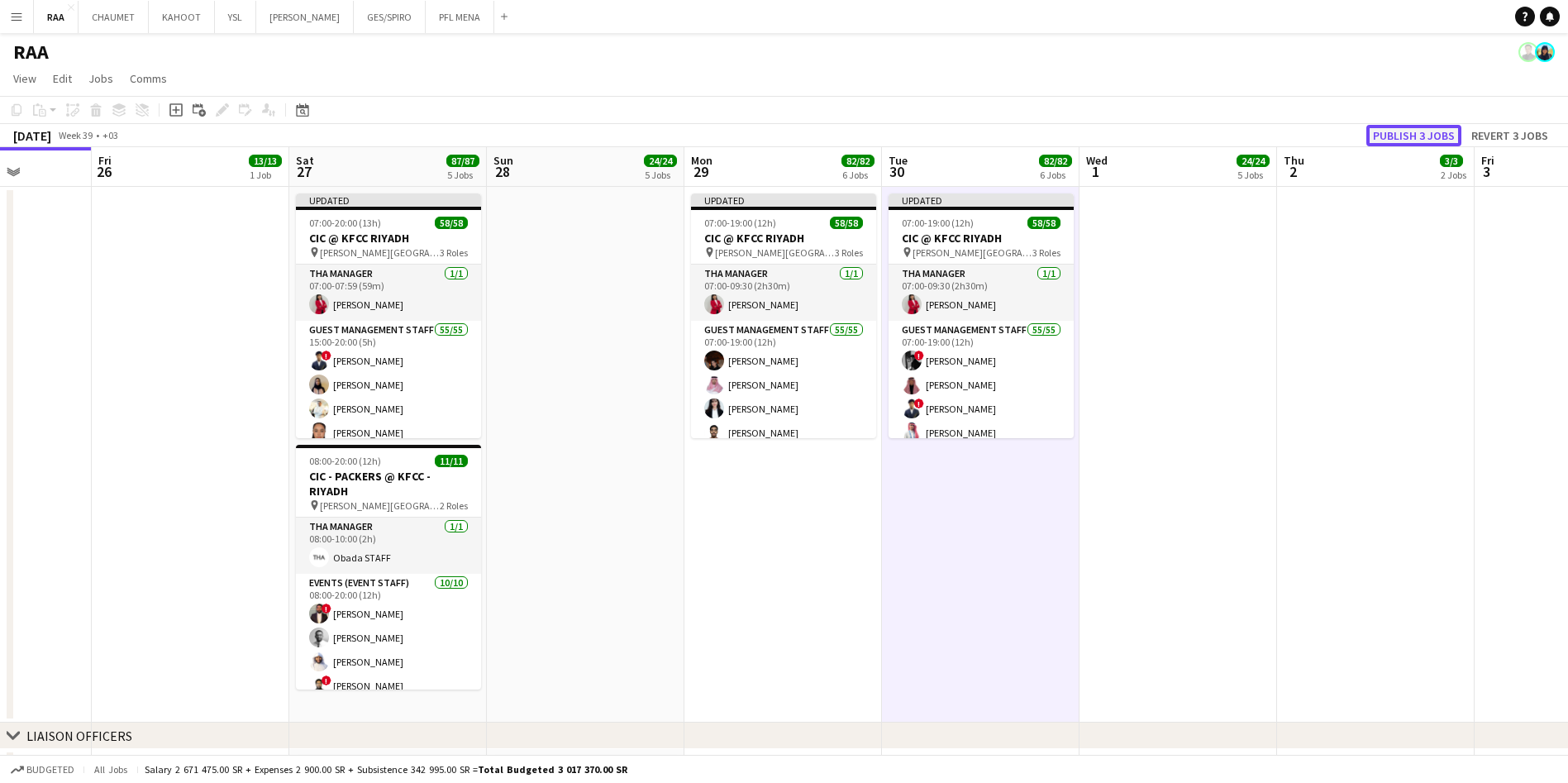
click at [1433, 129] on button "Publish 3 jobs" at bounding box center [1413, 136] width 95 height 22
